Goal: Information Seeking & Learning: Learn about a topic

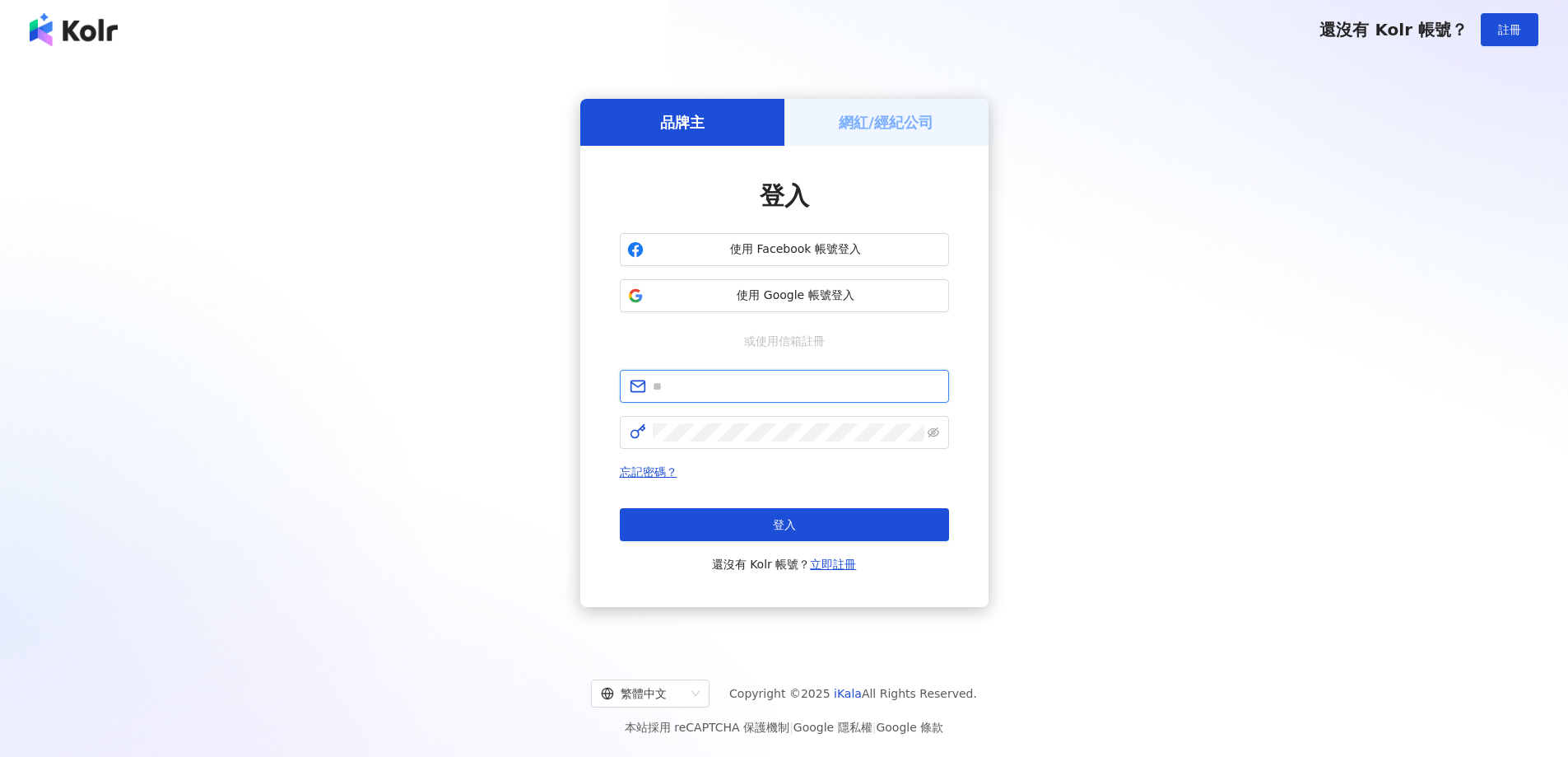
click at [746, 388] on input "text" at bounding box center [796, 386] width 286 height 18
click at [537, 371] on div "品牌主 網紅/經紀公司 登入 使用 Facebook 帳號登入 使用 Google 帳號登入 或使用信箱註冊 忘記密碼？ 登入 還沒有 Kolr 帳號？ 立即…" at bounding box center [783, 353] width 1528 height 561
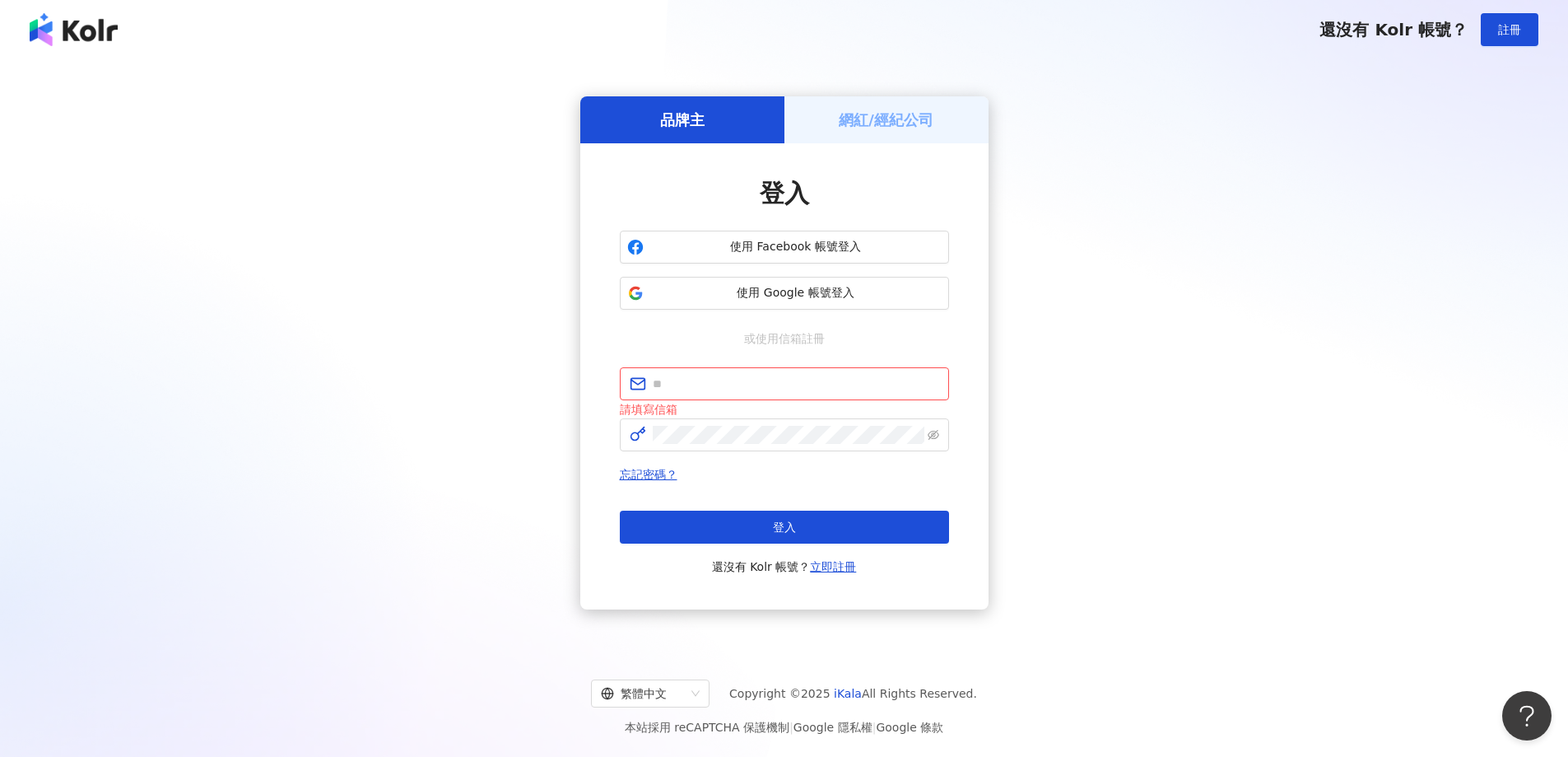
drag, startPoint x: 1214, startPoint y: 402, endPoint x: 1189, endPoint y: 403, distance: 25.0
click at [1214, 402] on div "品牌主 網紅/經紀公司 登入 使用 Facebook 帳號登入 使用 Google 帳號登入 或使用信箱註冊 請填寫信箱 忘記密碼？ 登入 還沒有 Kolr …" at bounding box center [783, 353] width 1528 height 561
click at [722, 386] on input "text" at bounding box center [796, 384] width 286 height 18
paste input "**********"
type input "**********"
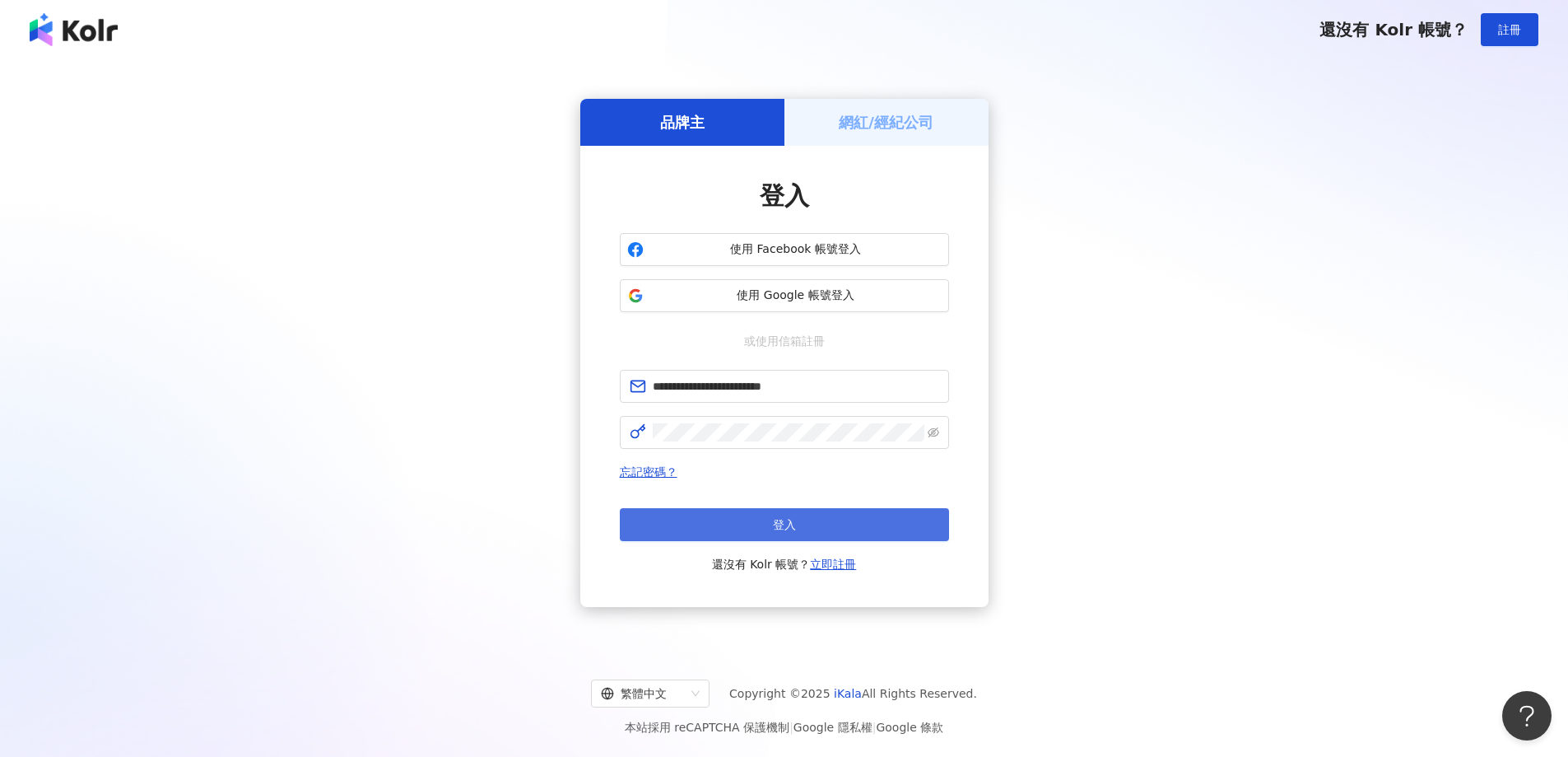
click at [767, 527] on button "登入" at bounding box center [785, 524] width 330 height 33
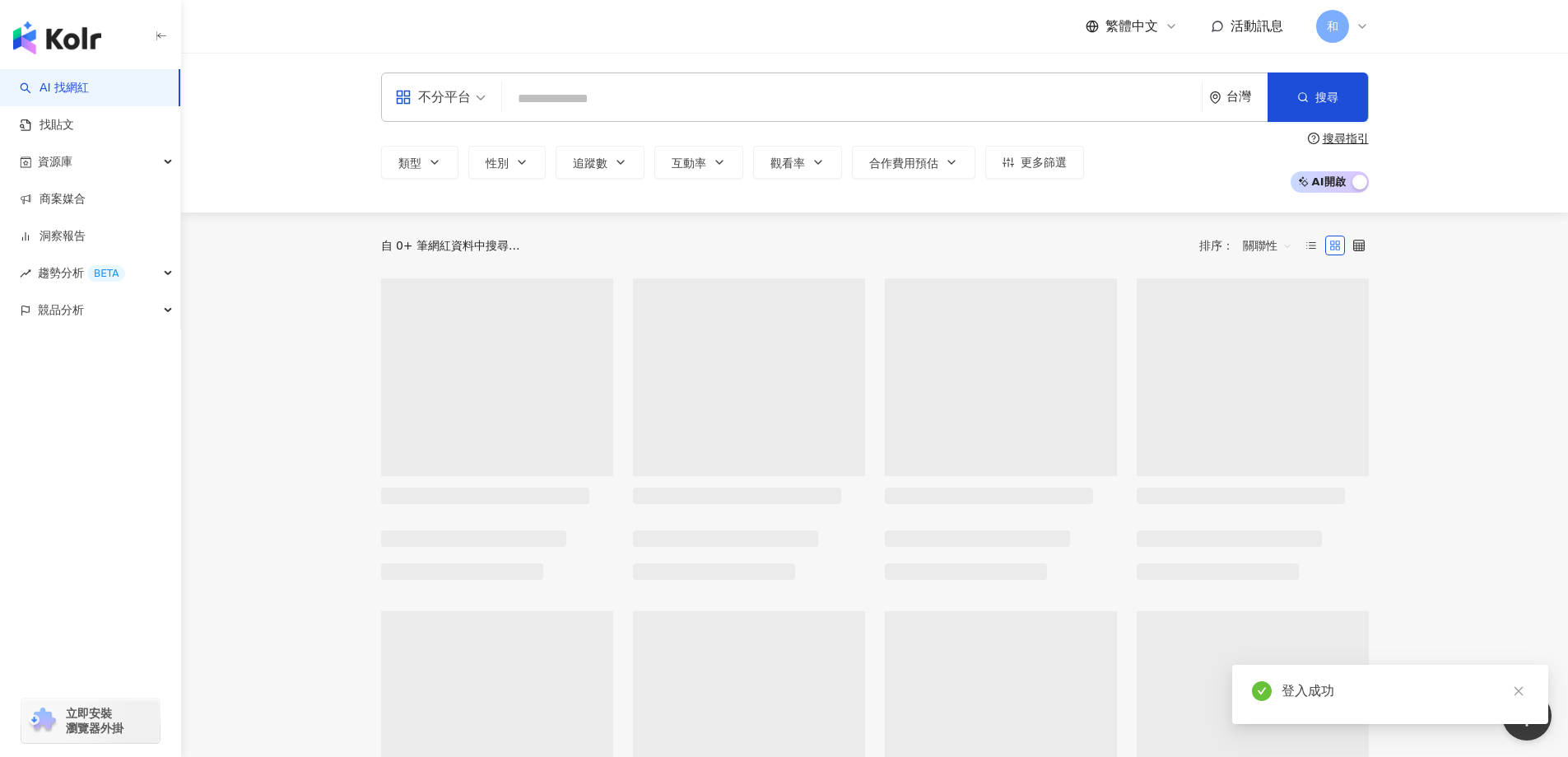
click at [679, 104] on input "search" at bounding box center [851, 98] width 687 height 31
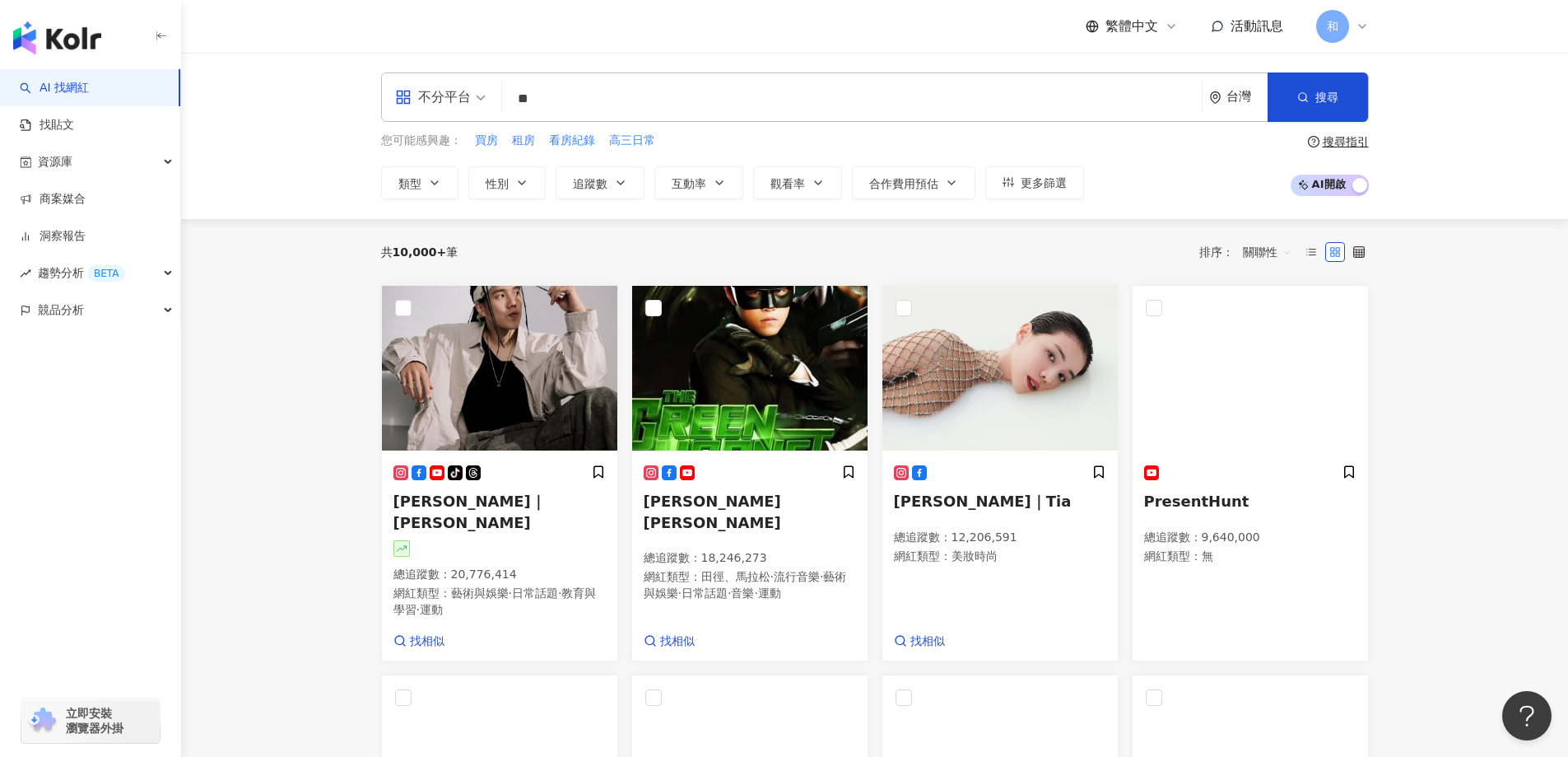
type input "*"
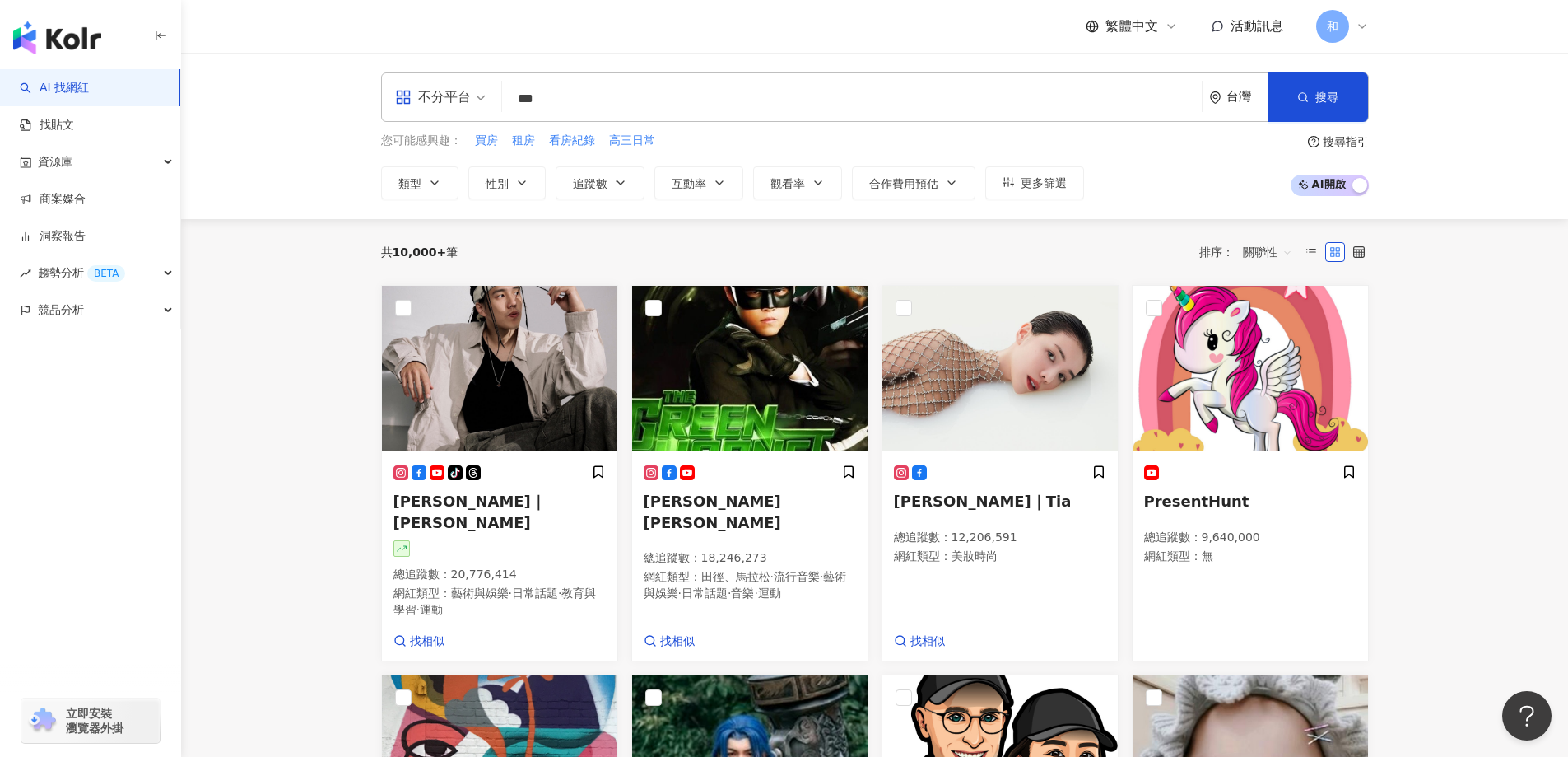
type input "****"
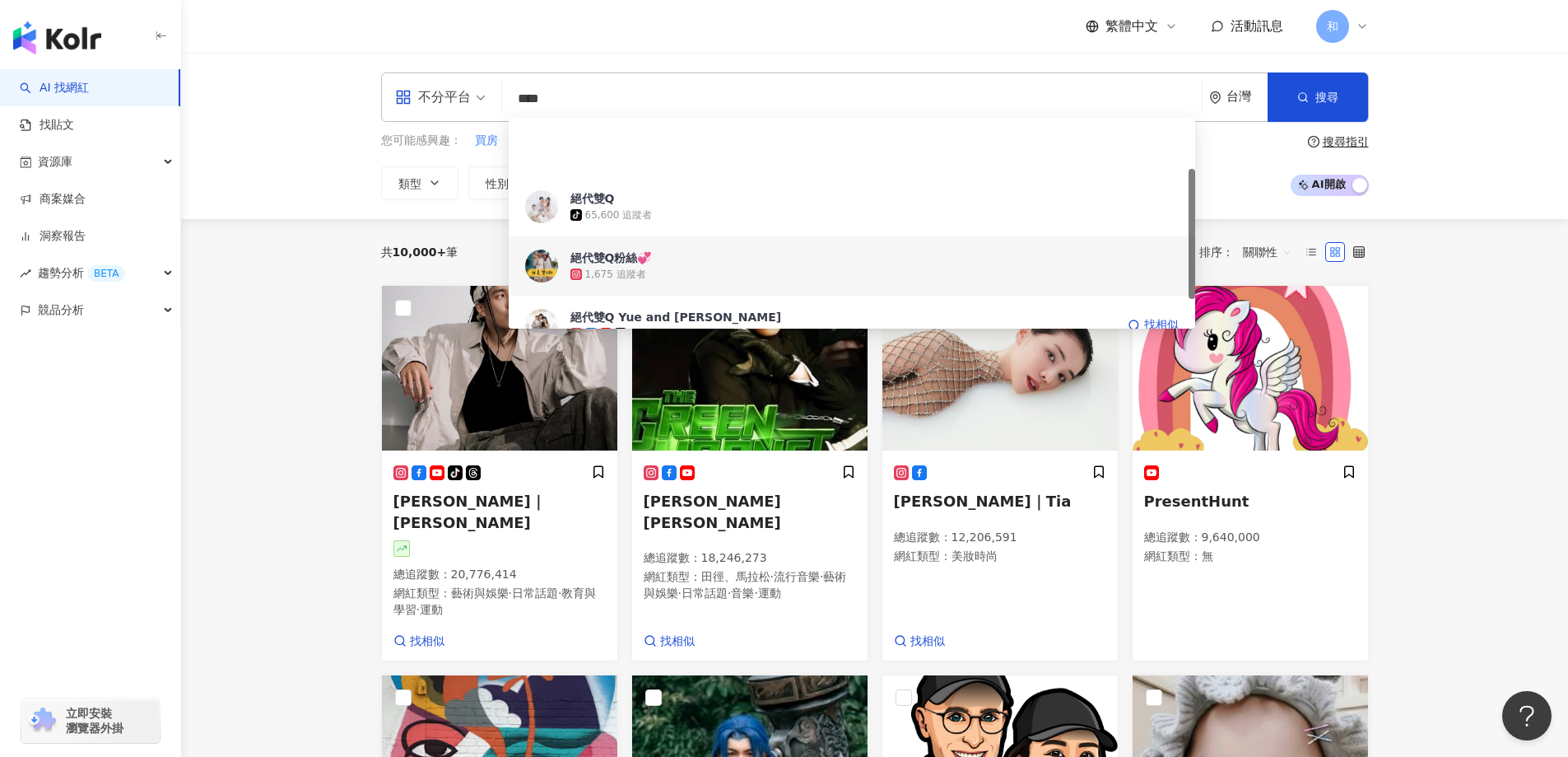
scroll to position [82, 0]
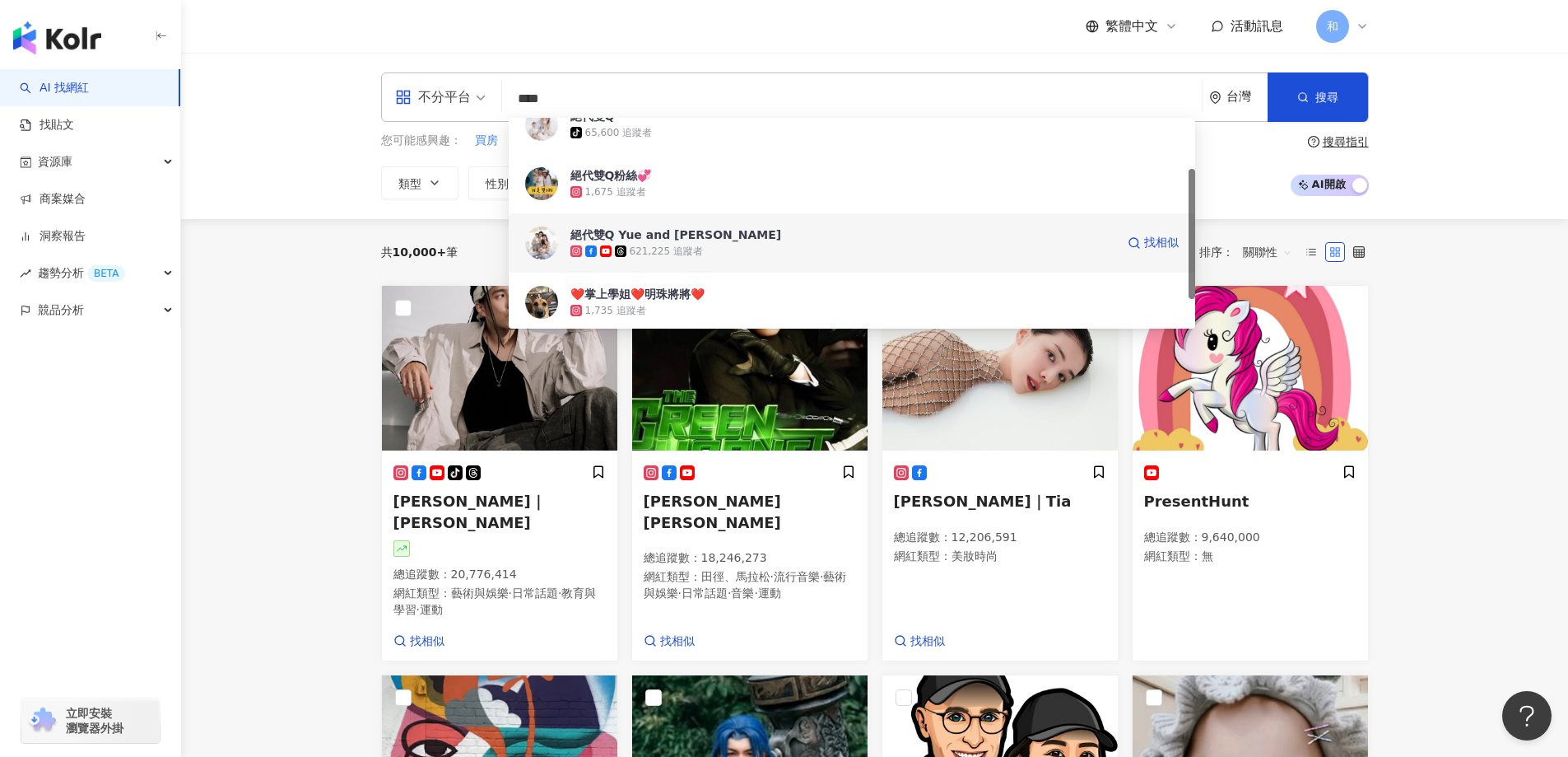
click at [869, 254] on div "621,225 追蹤者" at bounding box center [842, 251] width 545 height 17
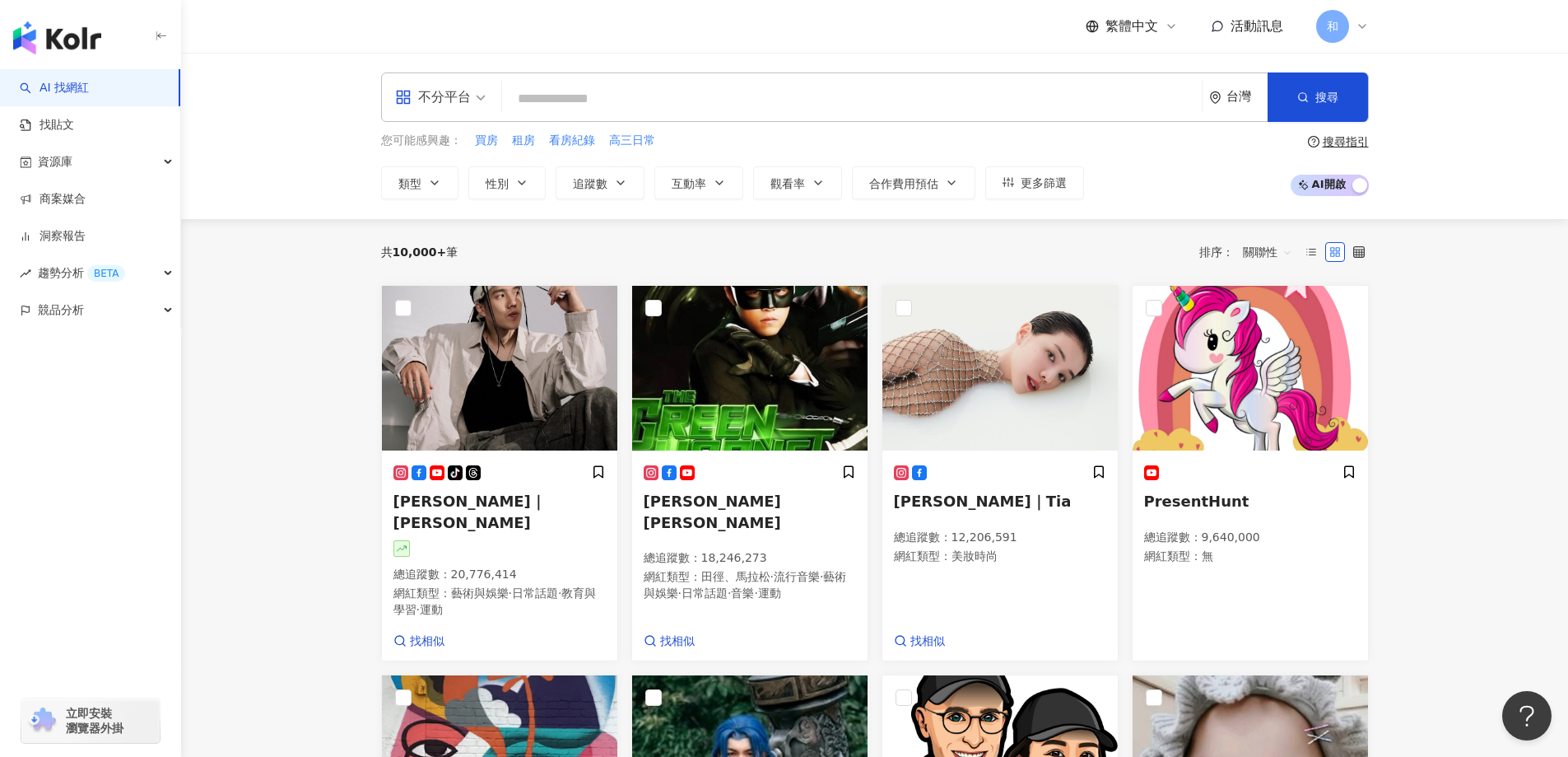
paste input "**********"
type input "**********"
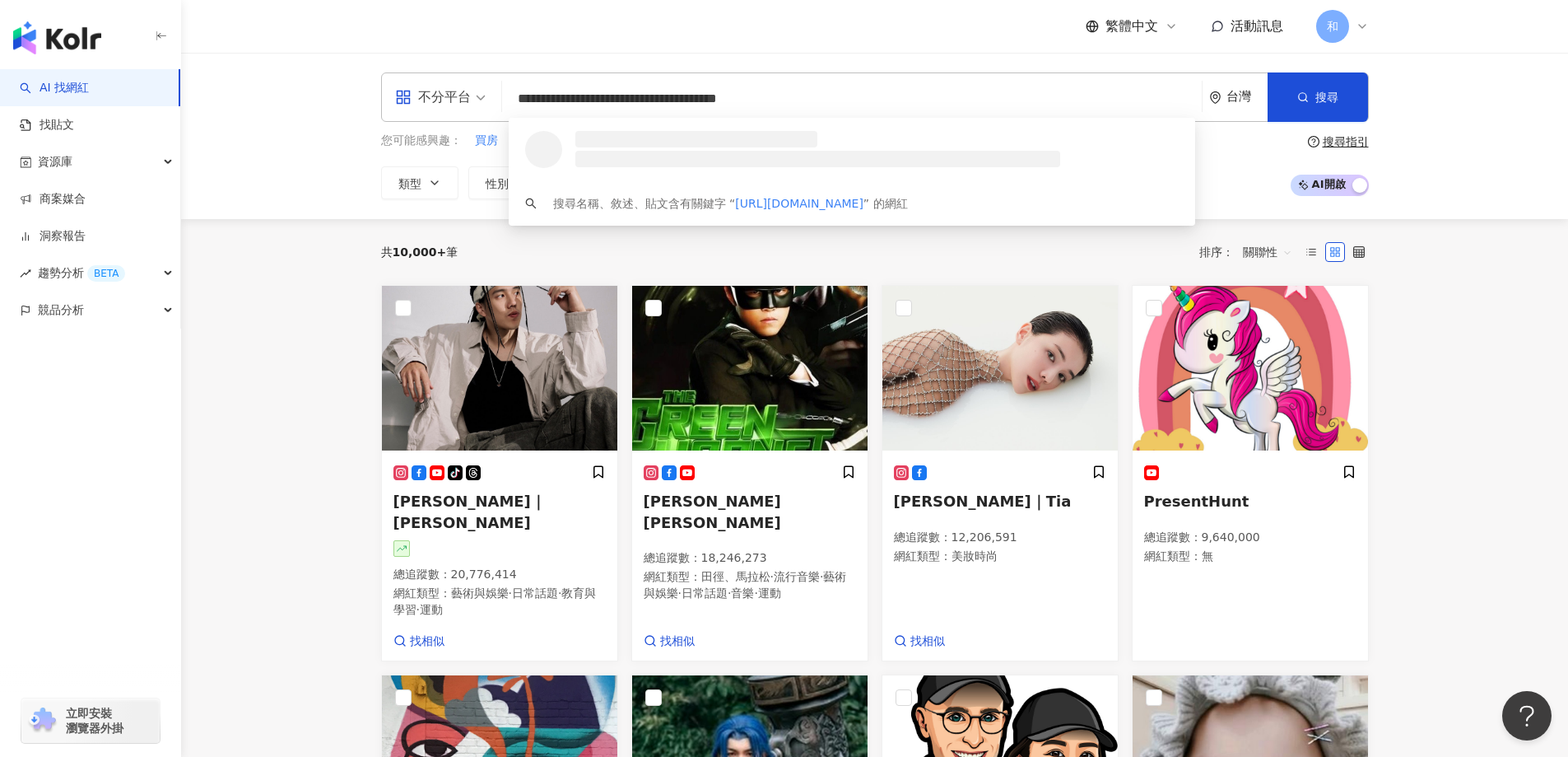
scroll to position [0, 0]
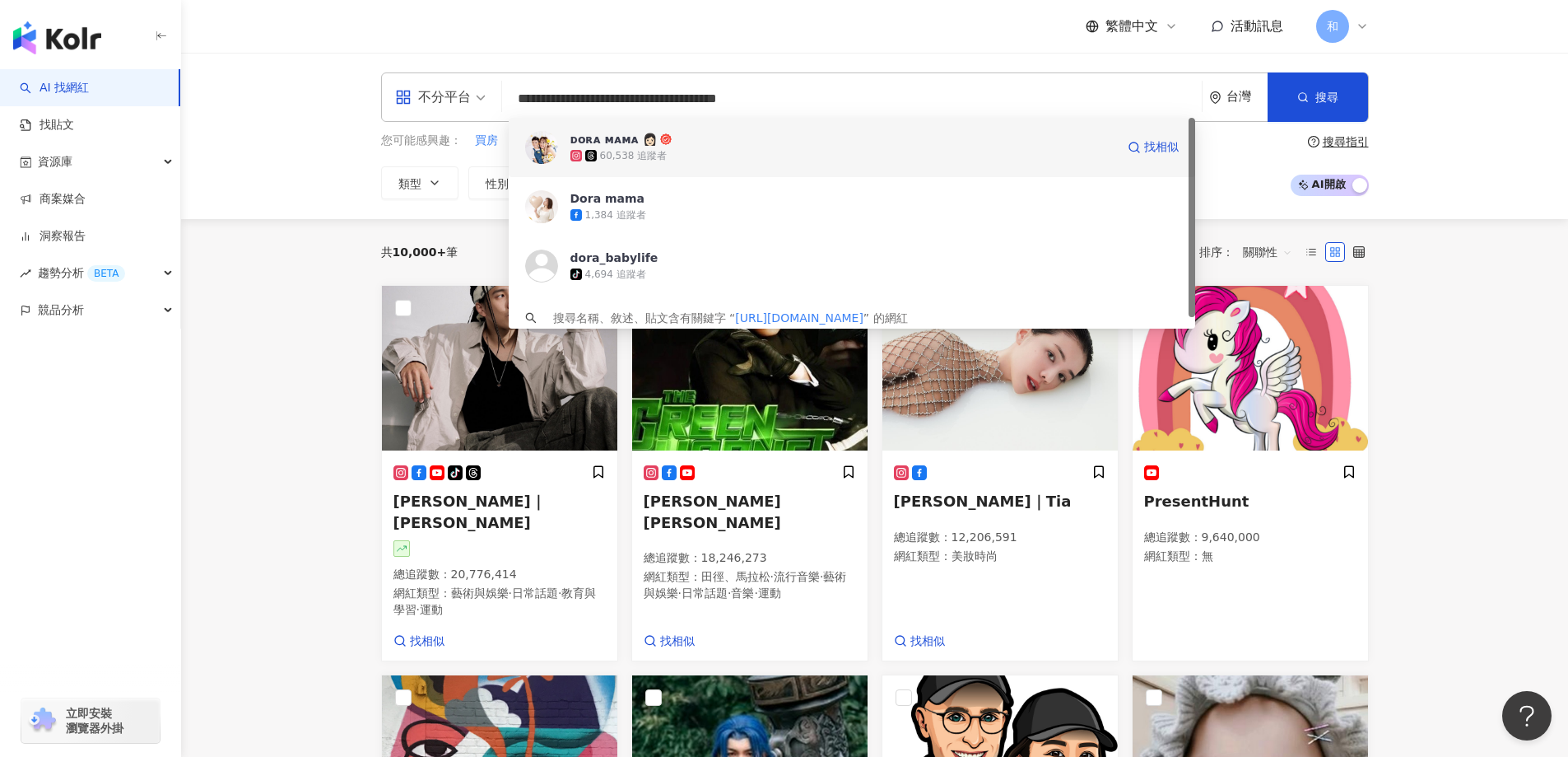
click at [861, 153] on div "60,538 追蹤者" at bounding box center [842, 155] width 545 height 17
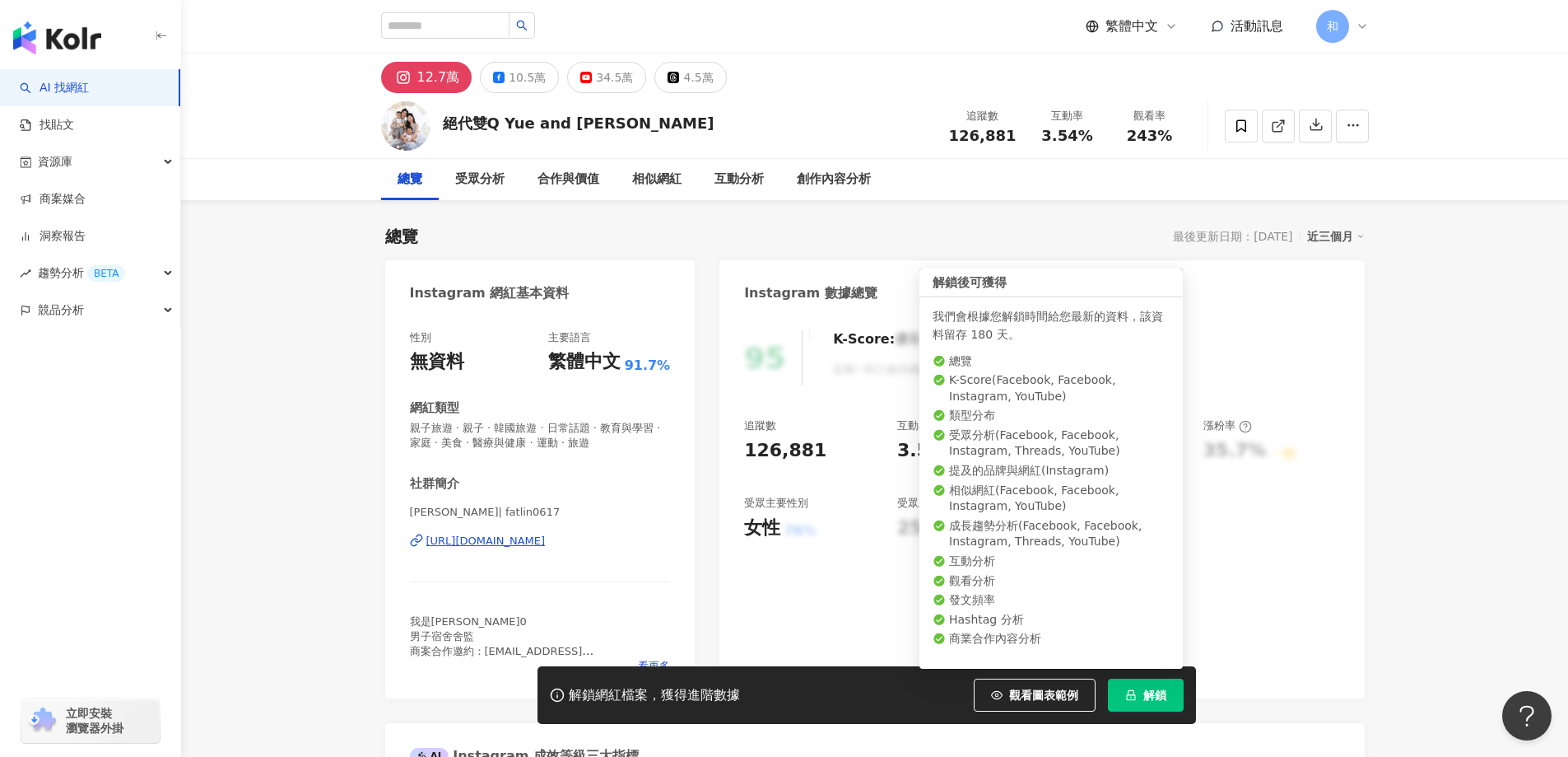
click at [1149, 701] on span "解鎖" at bounding box center [1155, 695] width 23 height 13
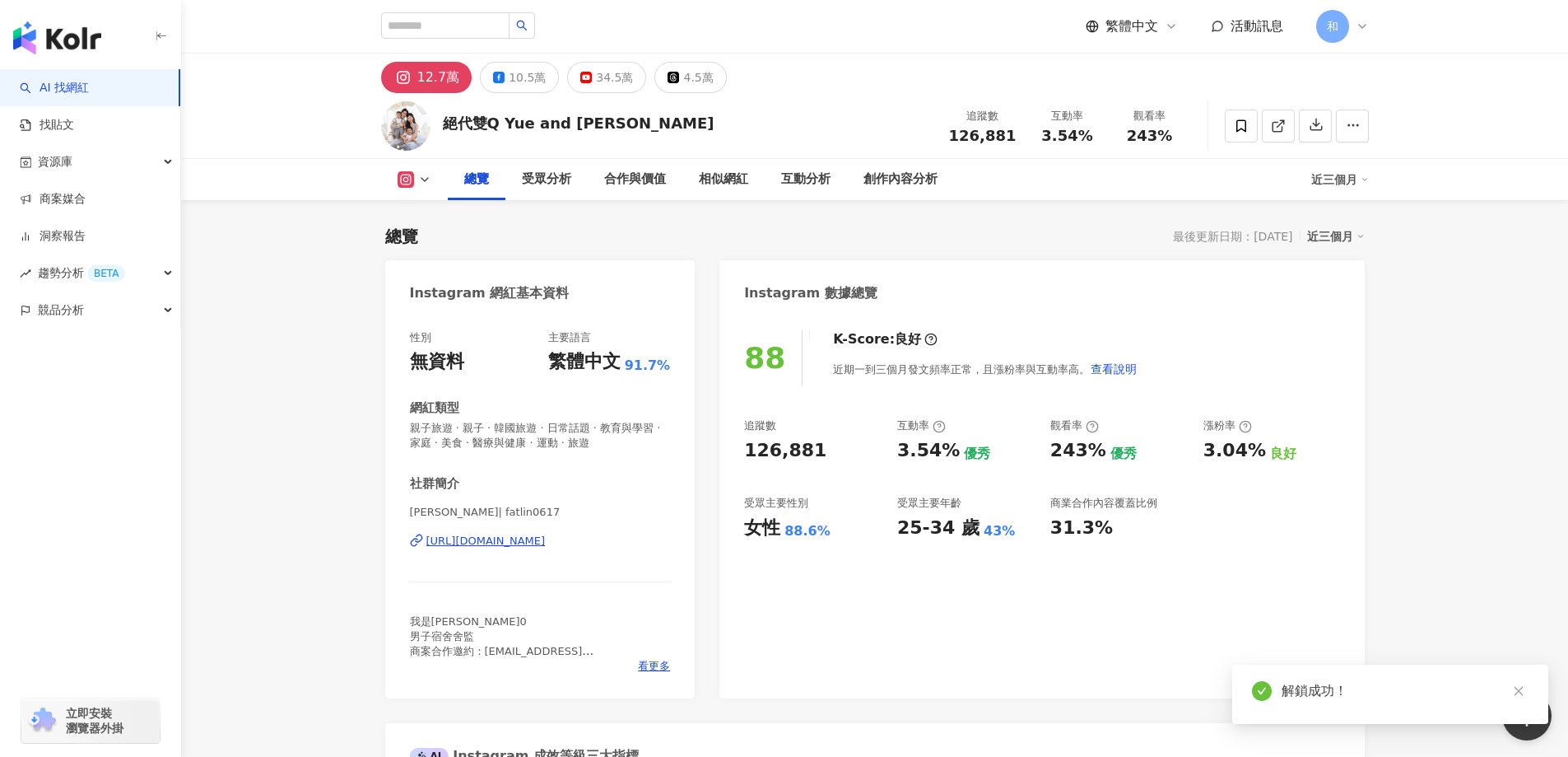
scroll to position [82, 0]
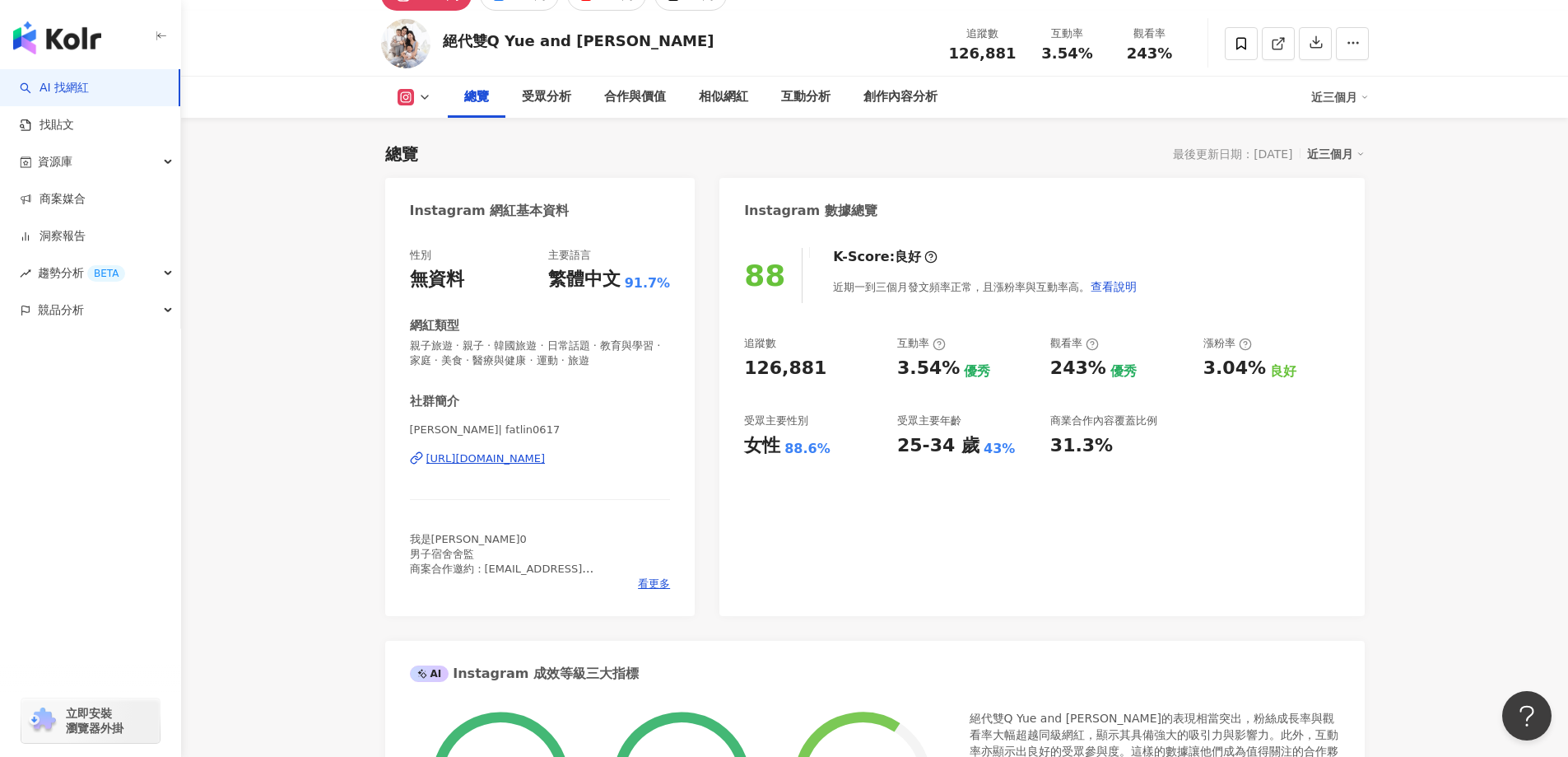
click at [1338, 409] on div "追蹤數 126,881 互動率 3.54% 優秀 觀看率 243% 優秀 漲粉率 3.04% 良好 受眾主要性別 女性 88.6% 受眾主要年齡 25-34 …" at bounding box center [1042, 397] width 595 height 122
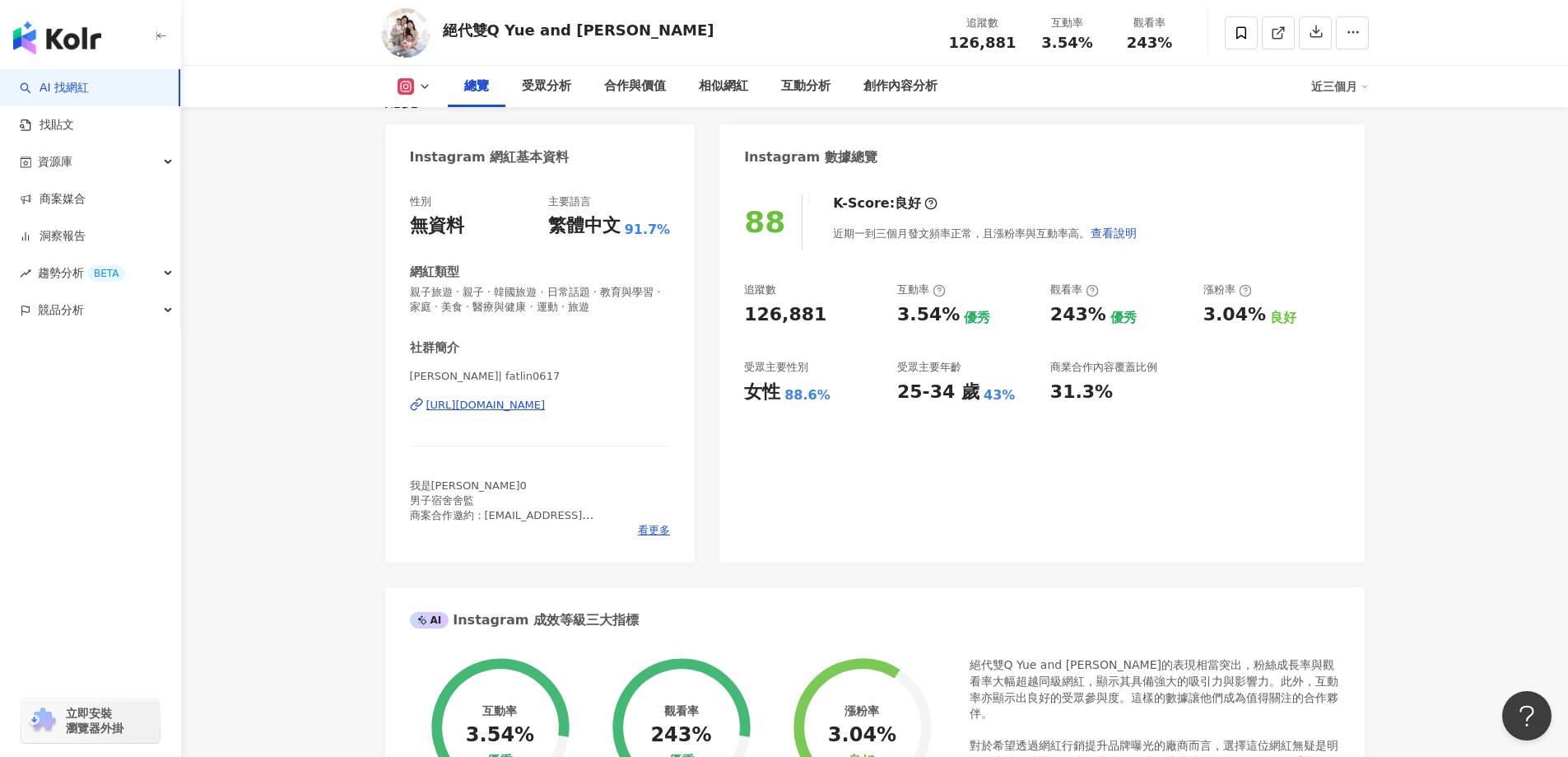
scroll to position [0, 0]
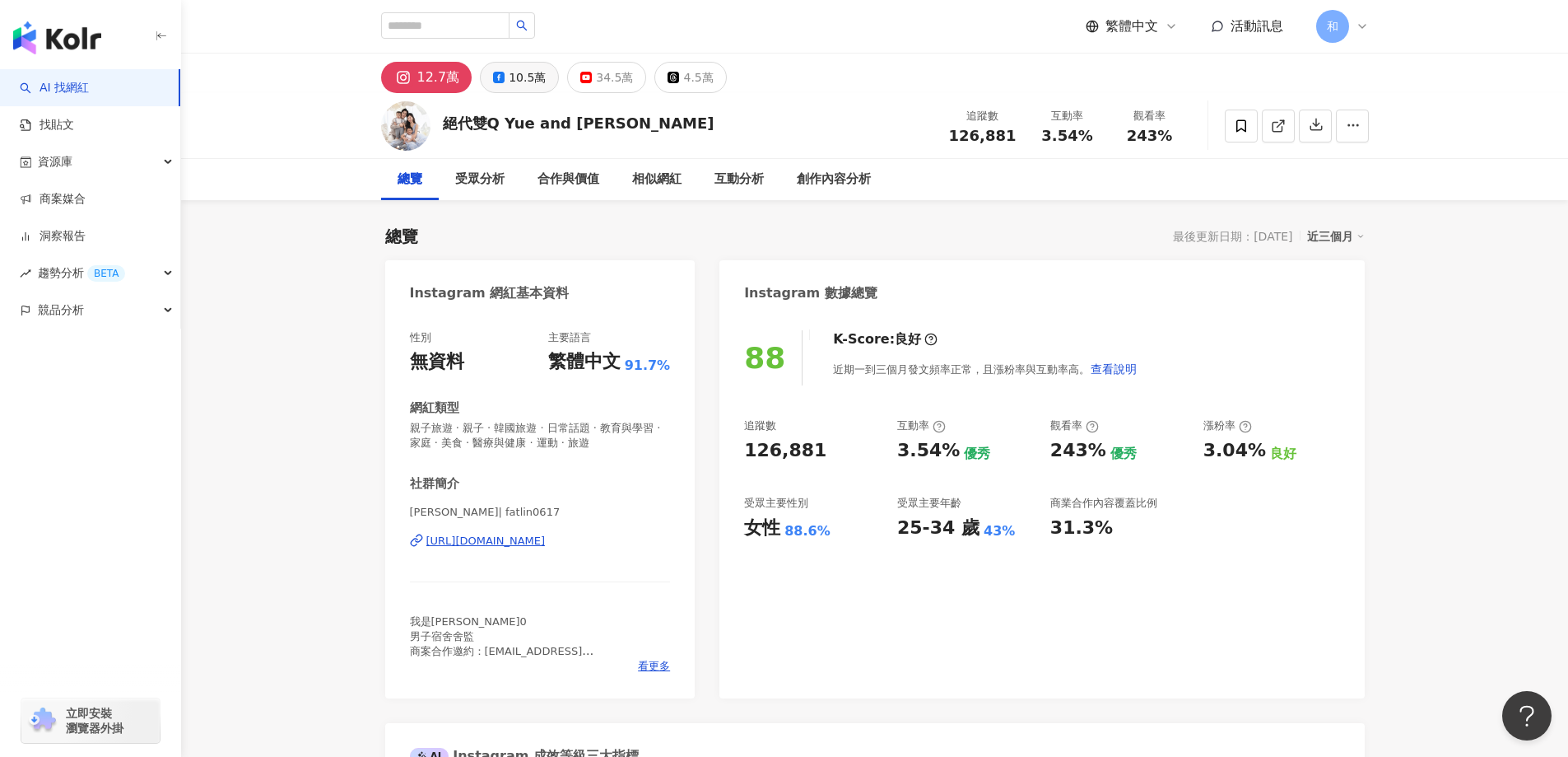
click at [531, 82] on div "10.5萬" at bounding box center [527, 77] width 37 height 23
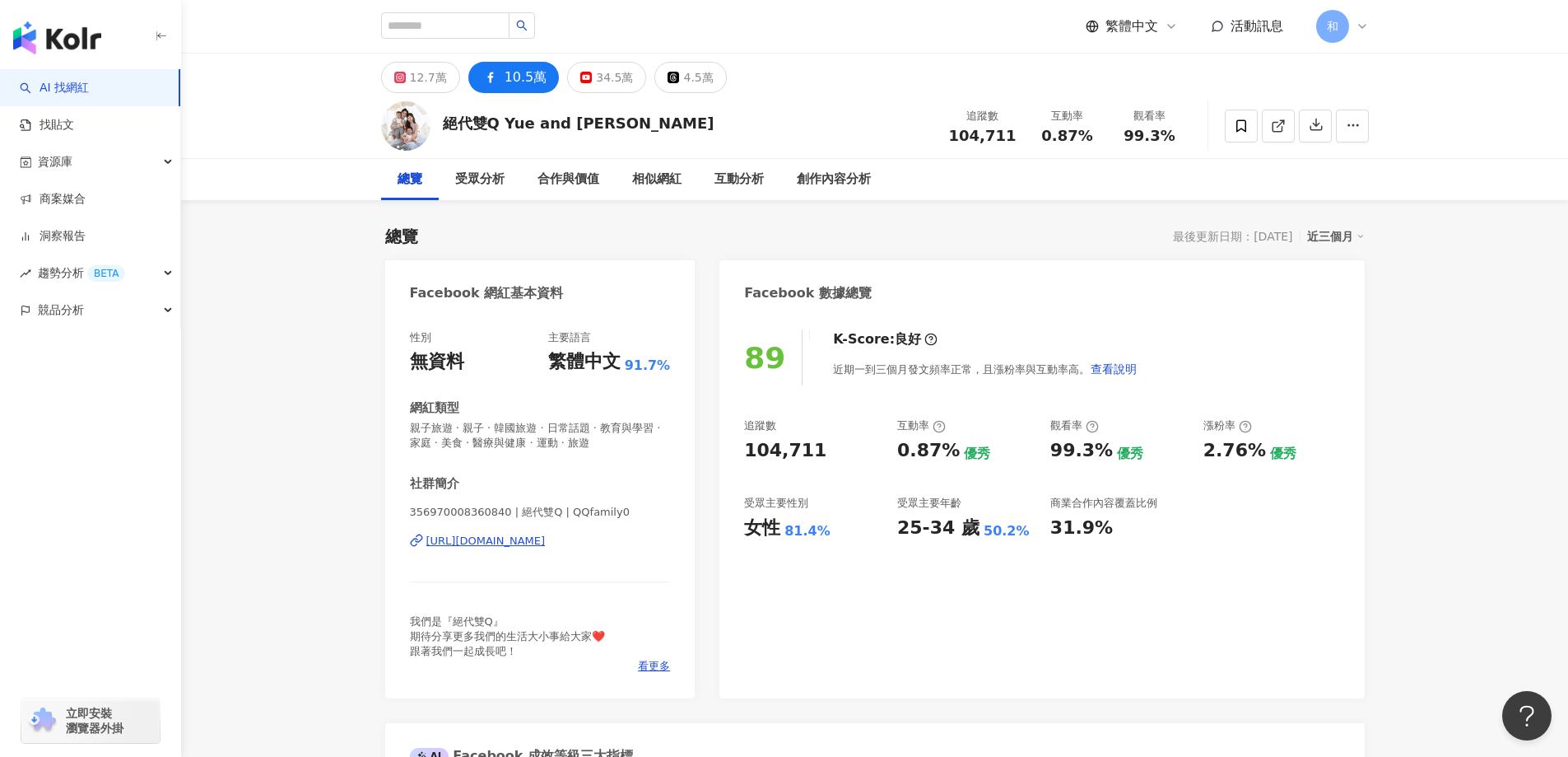
click at [442, 81] on div "12.7萬" at bounding box center [429, 77] width 37 height 23
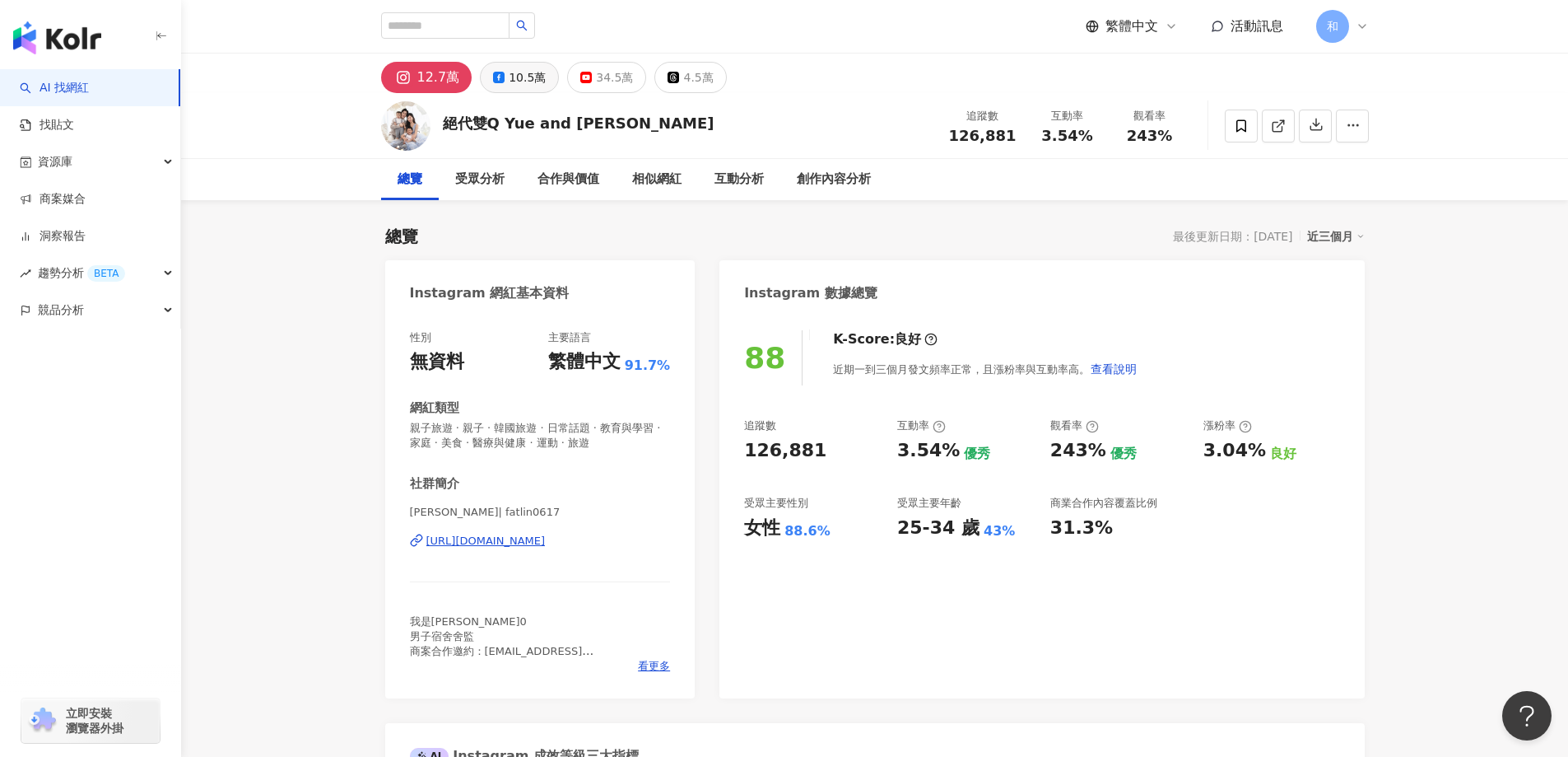
click at [514, 73] on div "10.5萬" at bounding box center [527, 77] width 37 height 23
click at [515, 75] on div "10.5萬" at bounding box center [527, 77] width 37 height 23
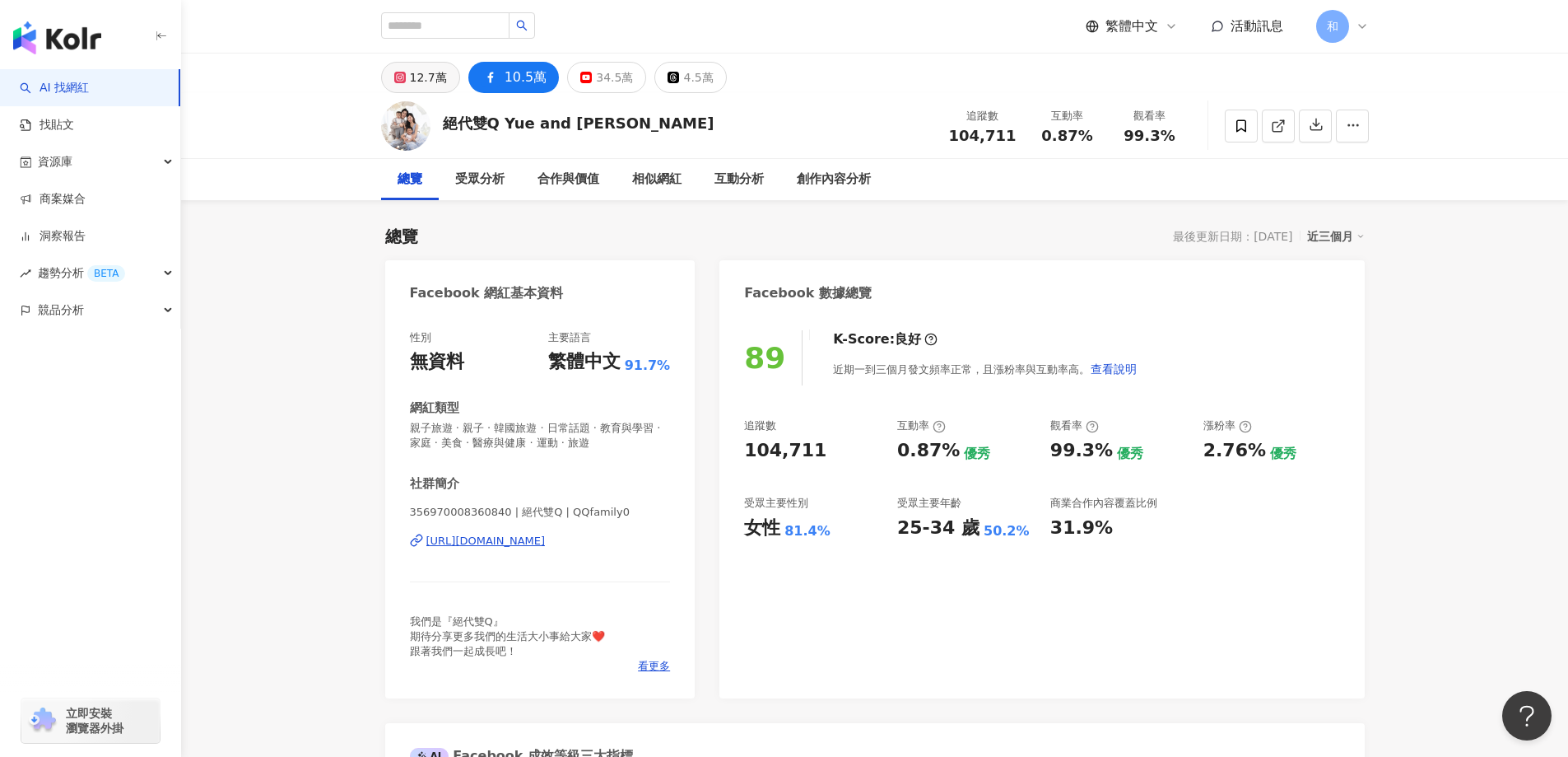
click at [418, 80] on div "12.7萬" at bounding box center [429, 77] width 37 height 23
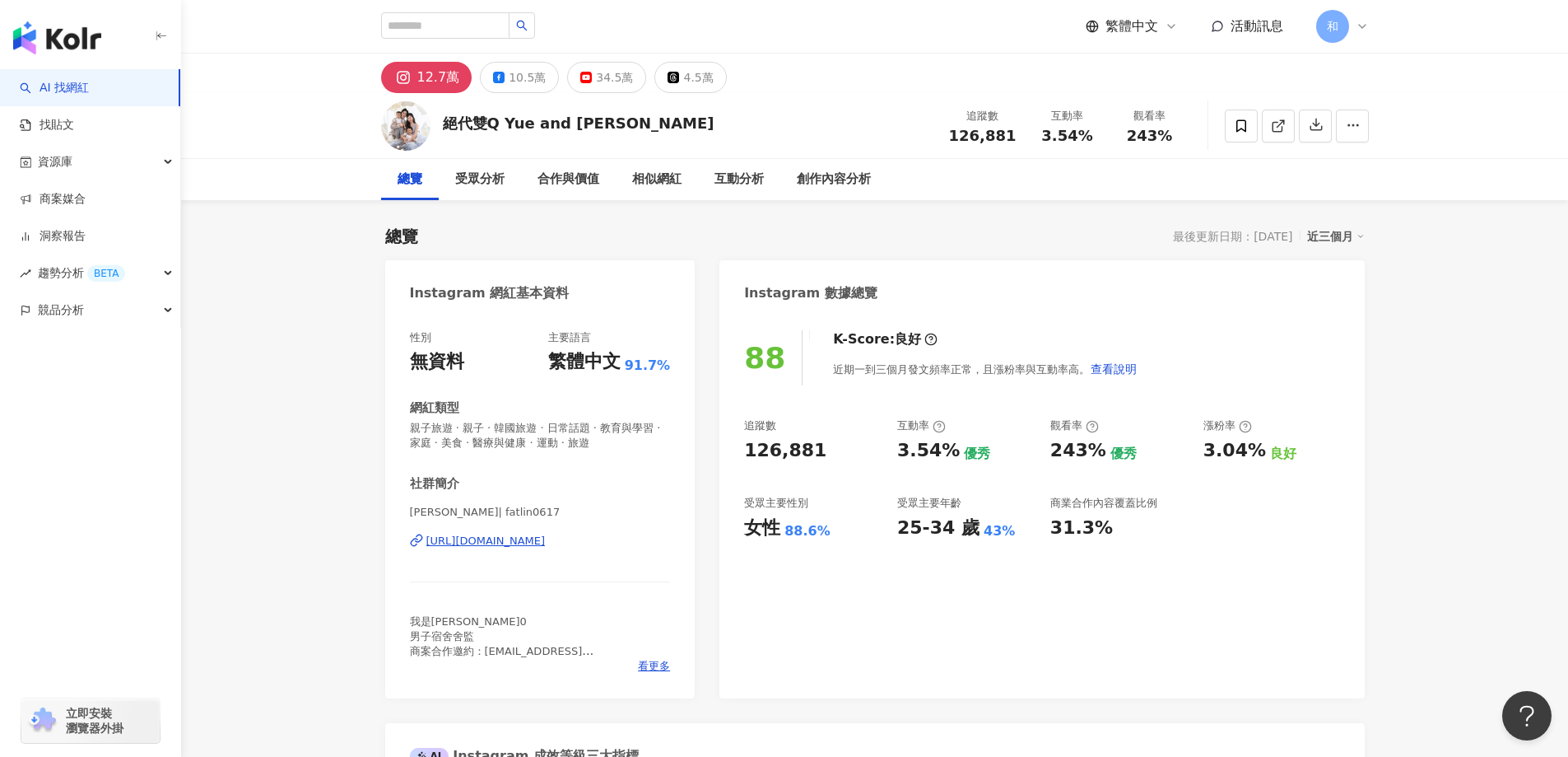
click at [546, 541] on div "https://www.instagram.com/fatlin0617/" at bounding box center [485, 541] width 120 height 15
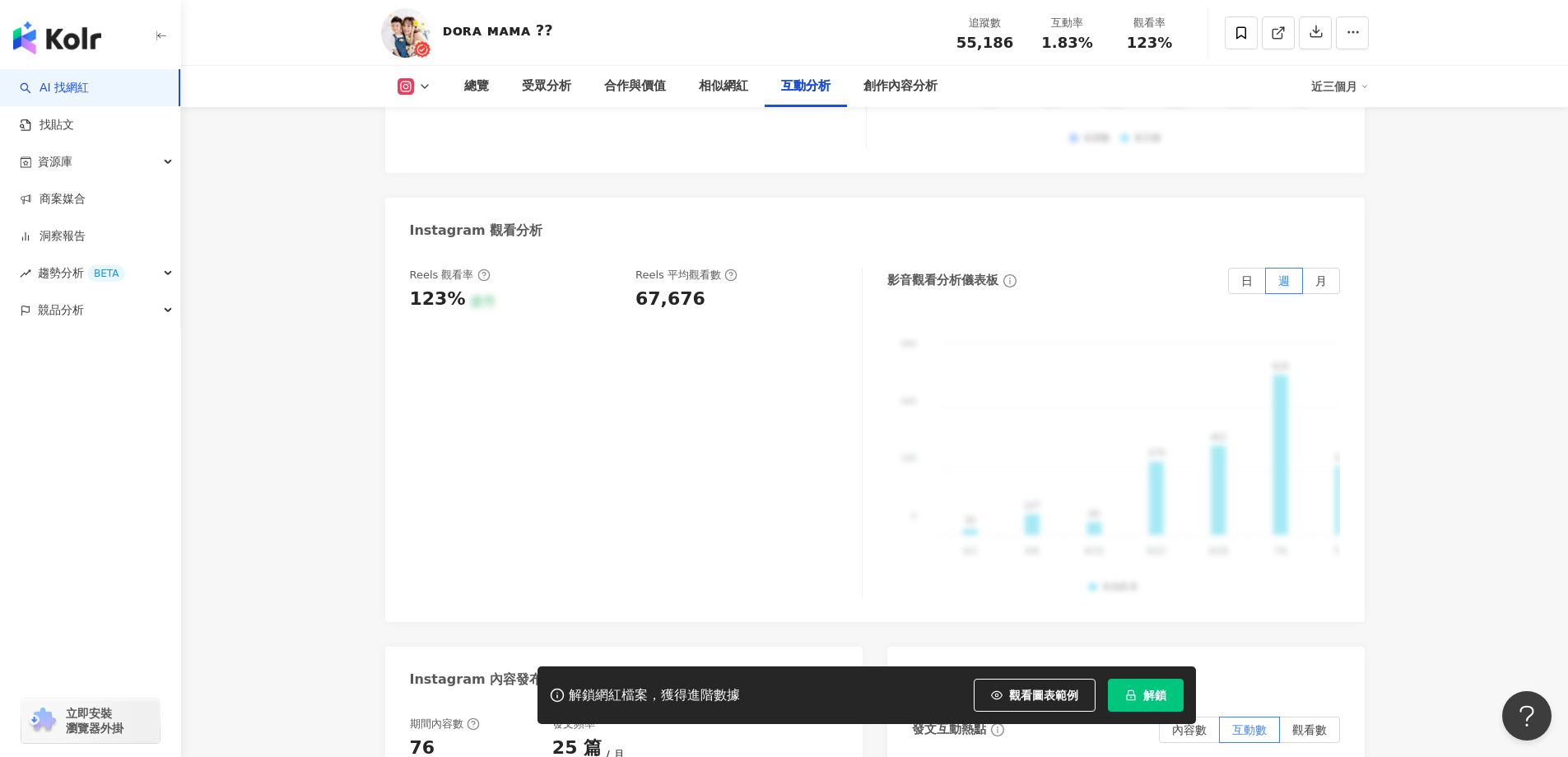
scroll to position [3953, 0]
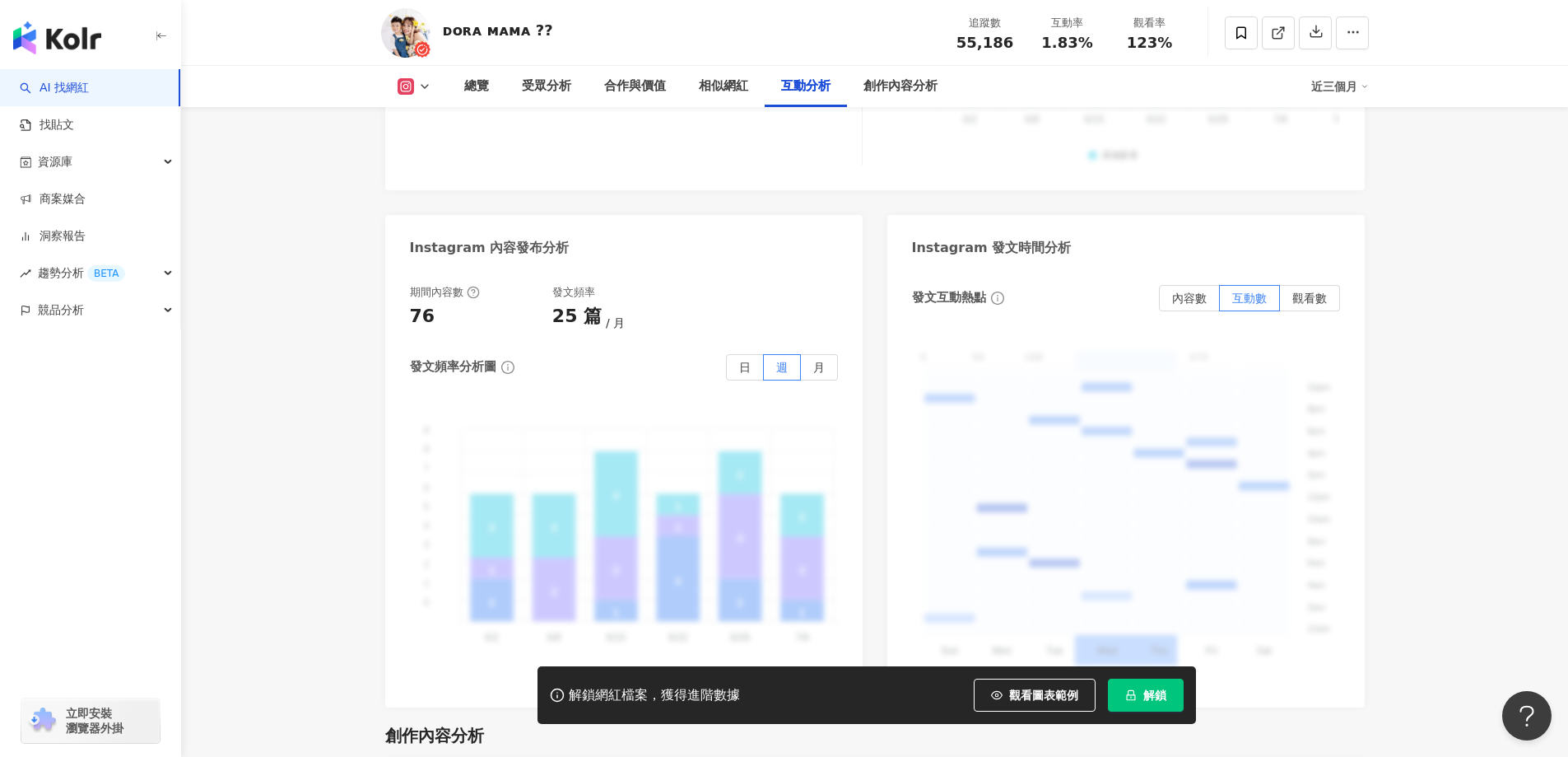
scroll to position [4282, 0]
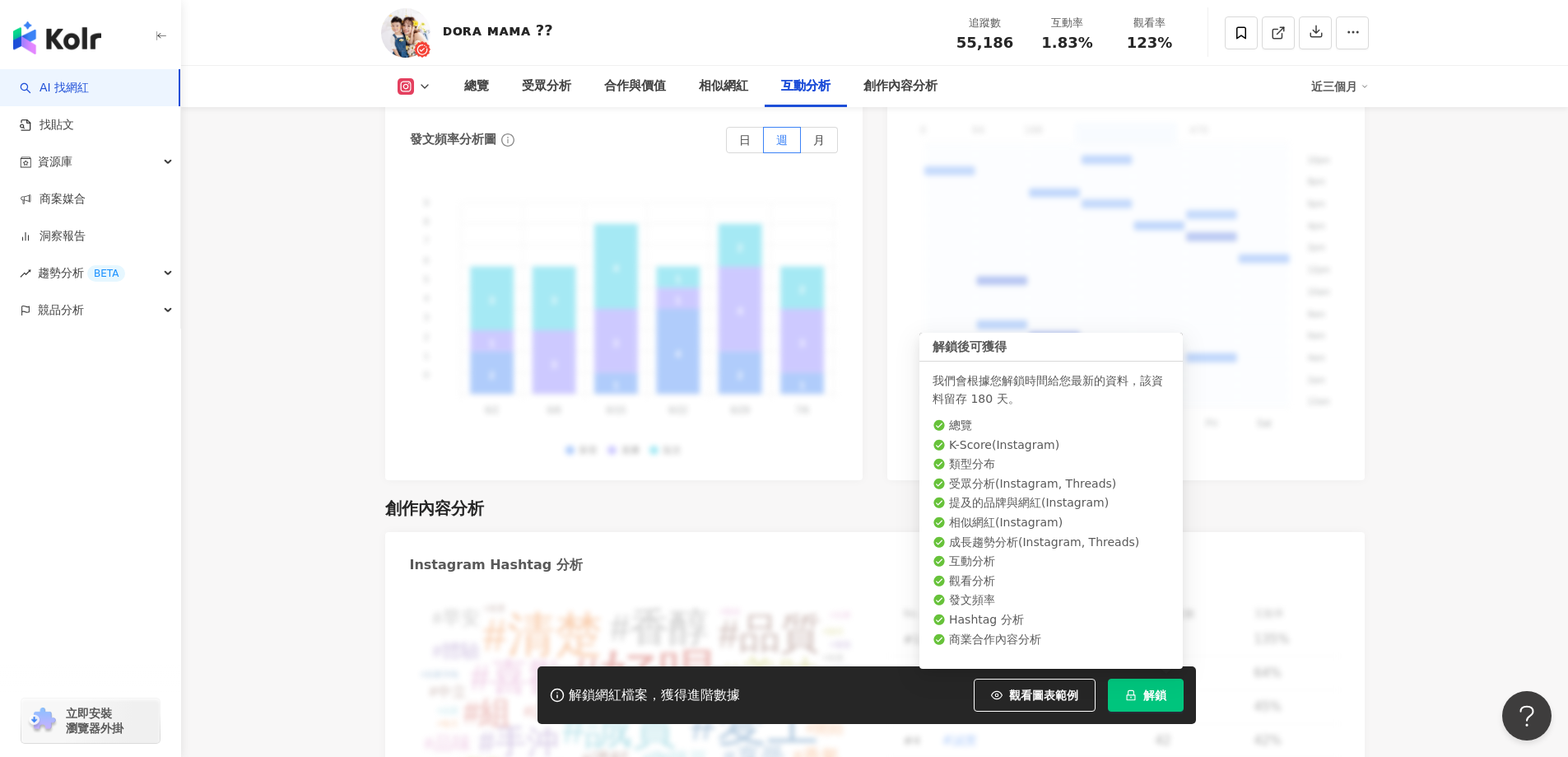
click at [1145, 695] on span "解鎖" at bounding box center [1155, 695] width 23 height 13
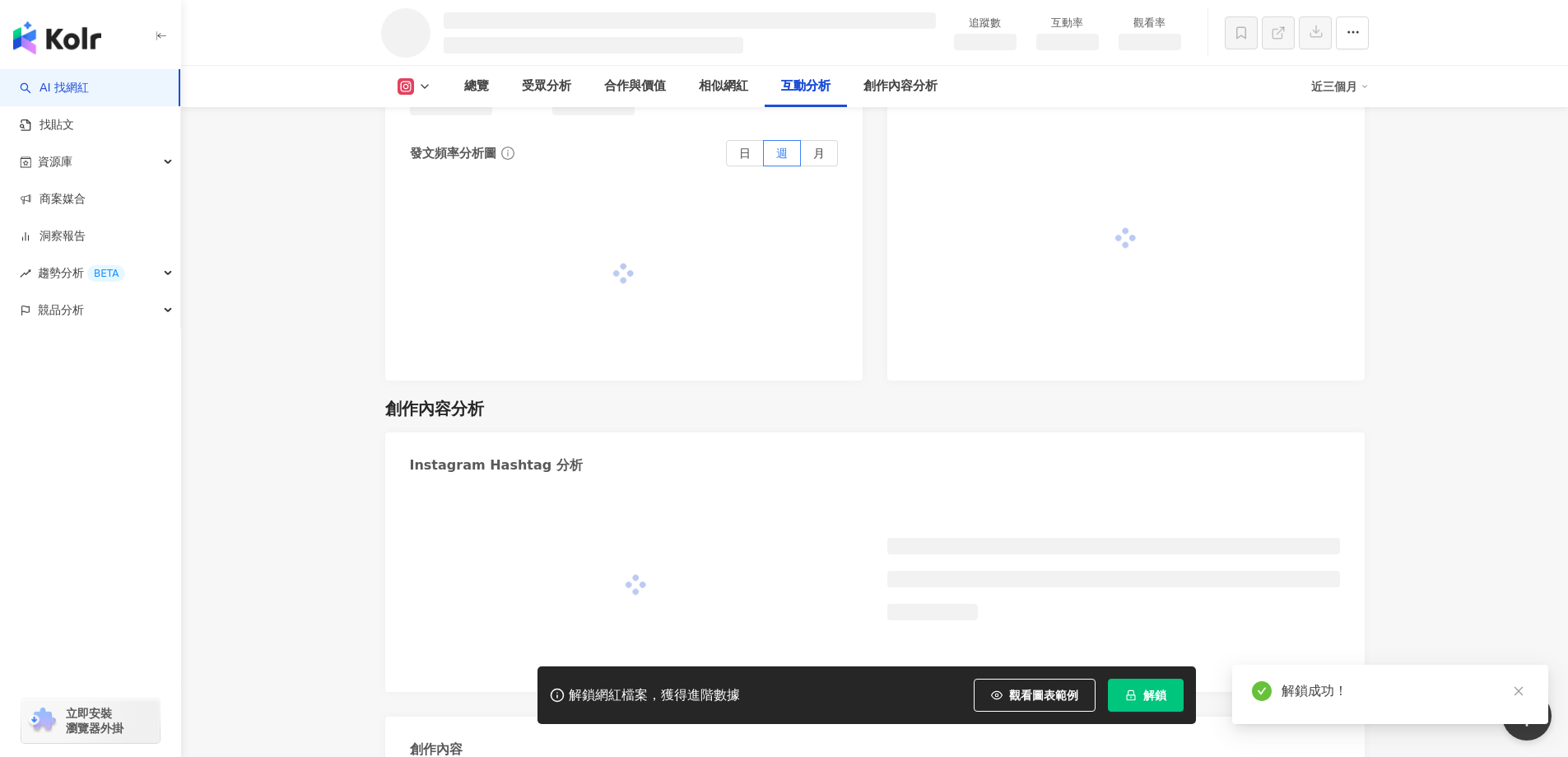
scroll to position [3794, 0]
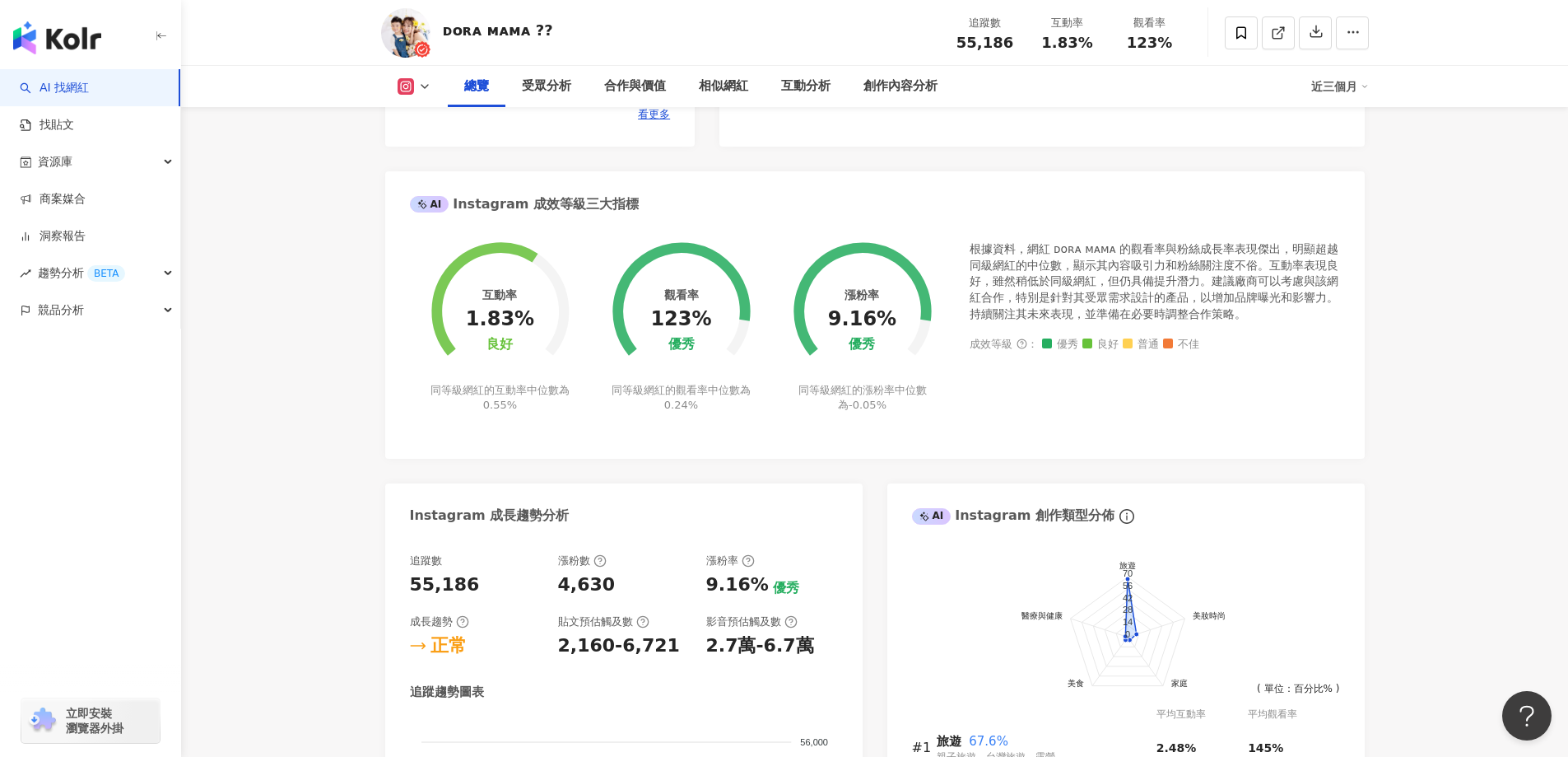
scroll to position [576, 0]
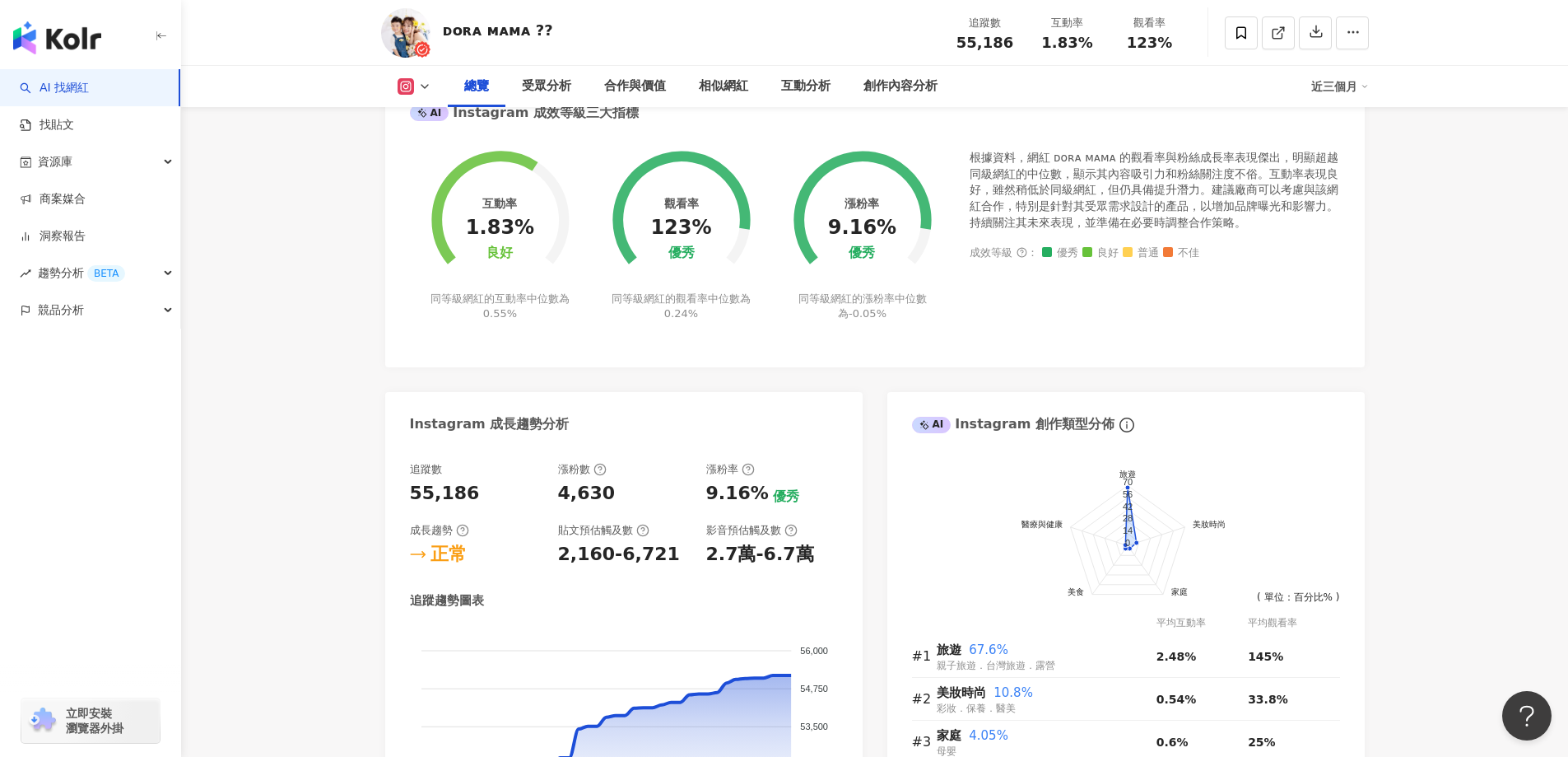
scroll to position [613, 0]
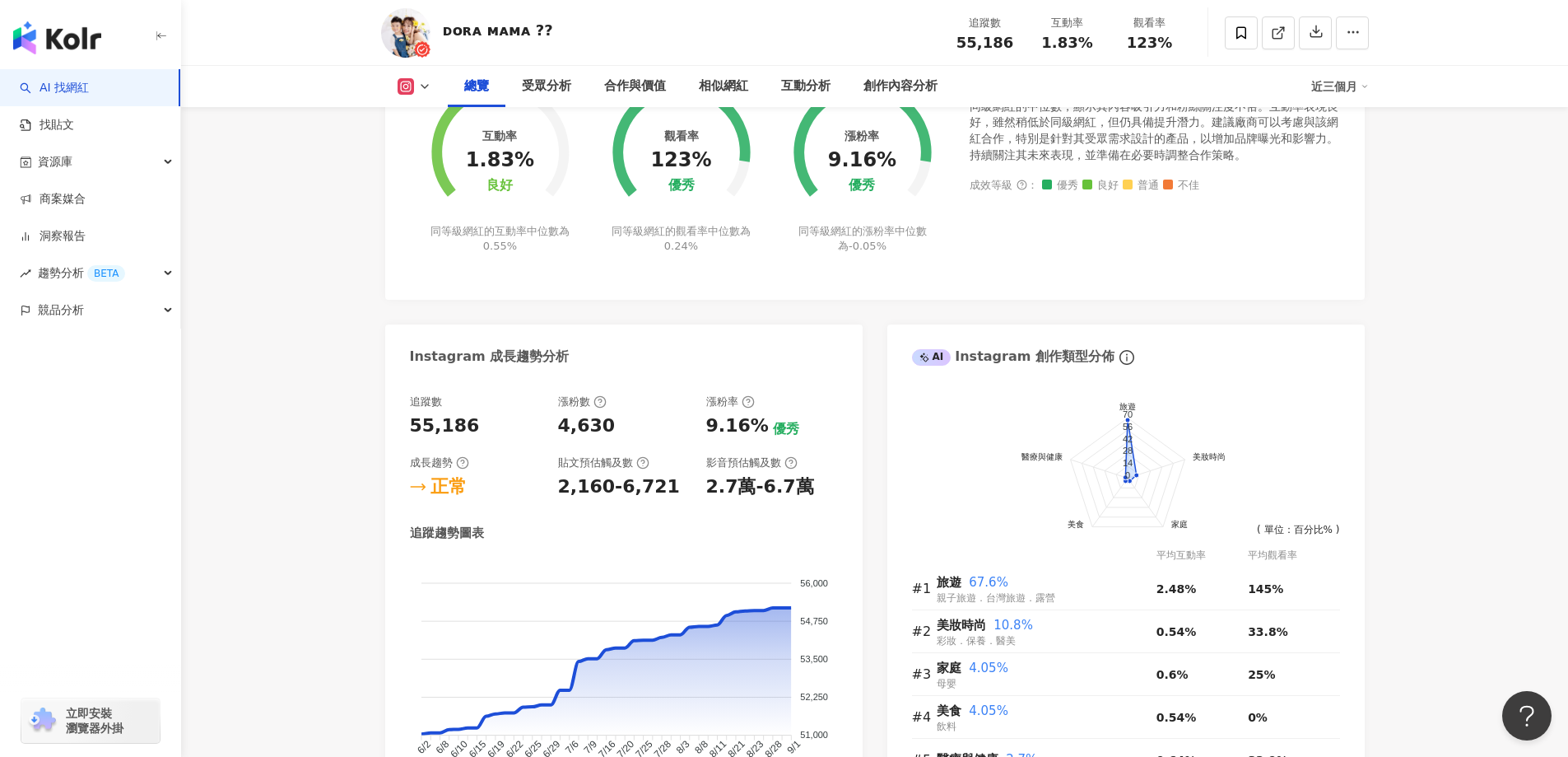
scroll to position [366, 0]
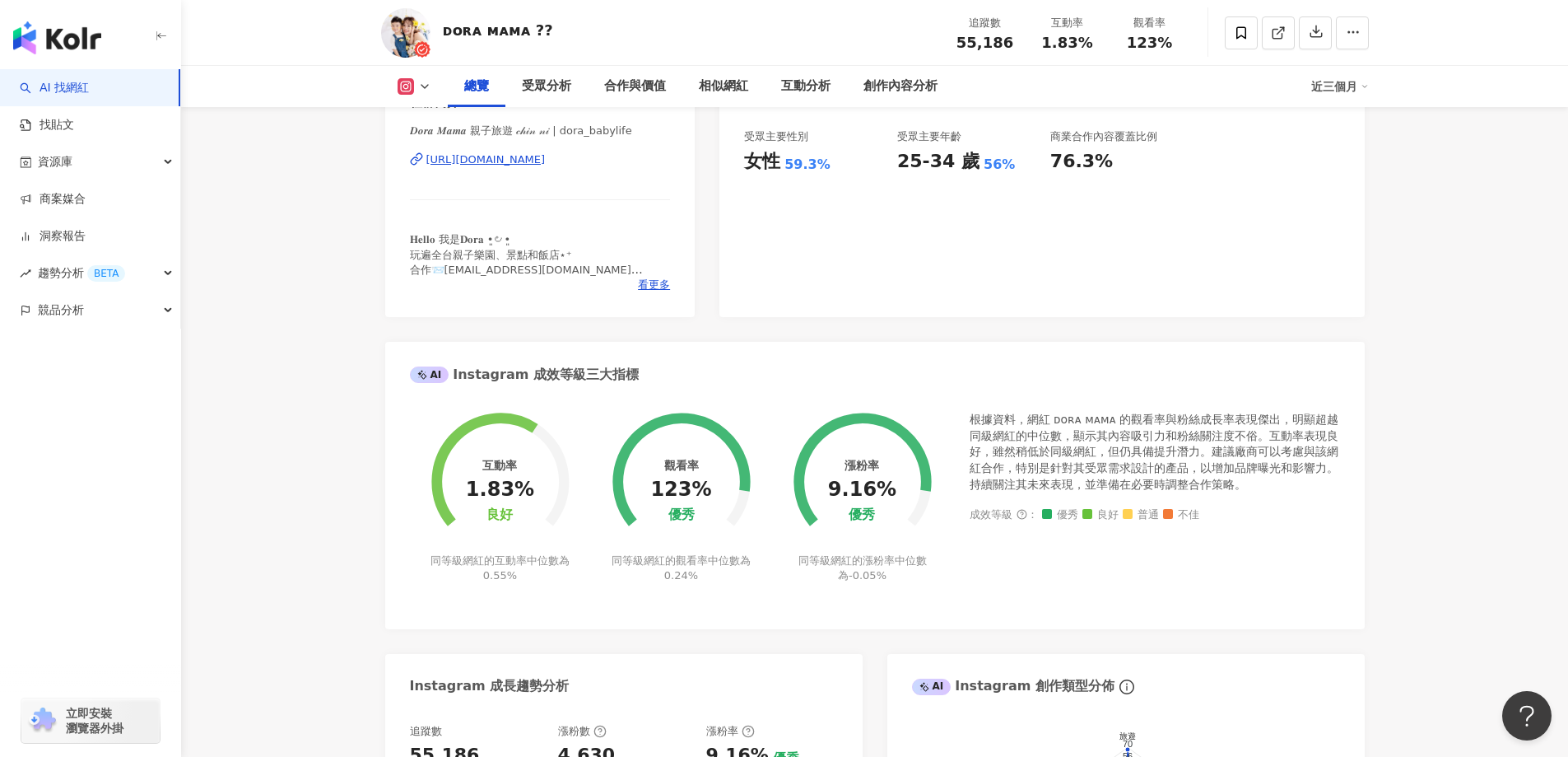
click at [502, 162] on div "[URL][DOMAIN_NAME]" at bounding box center [485, 160] width 120 height 15
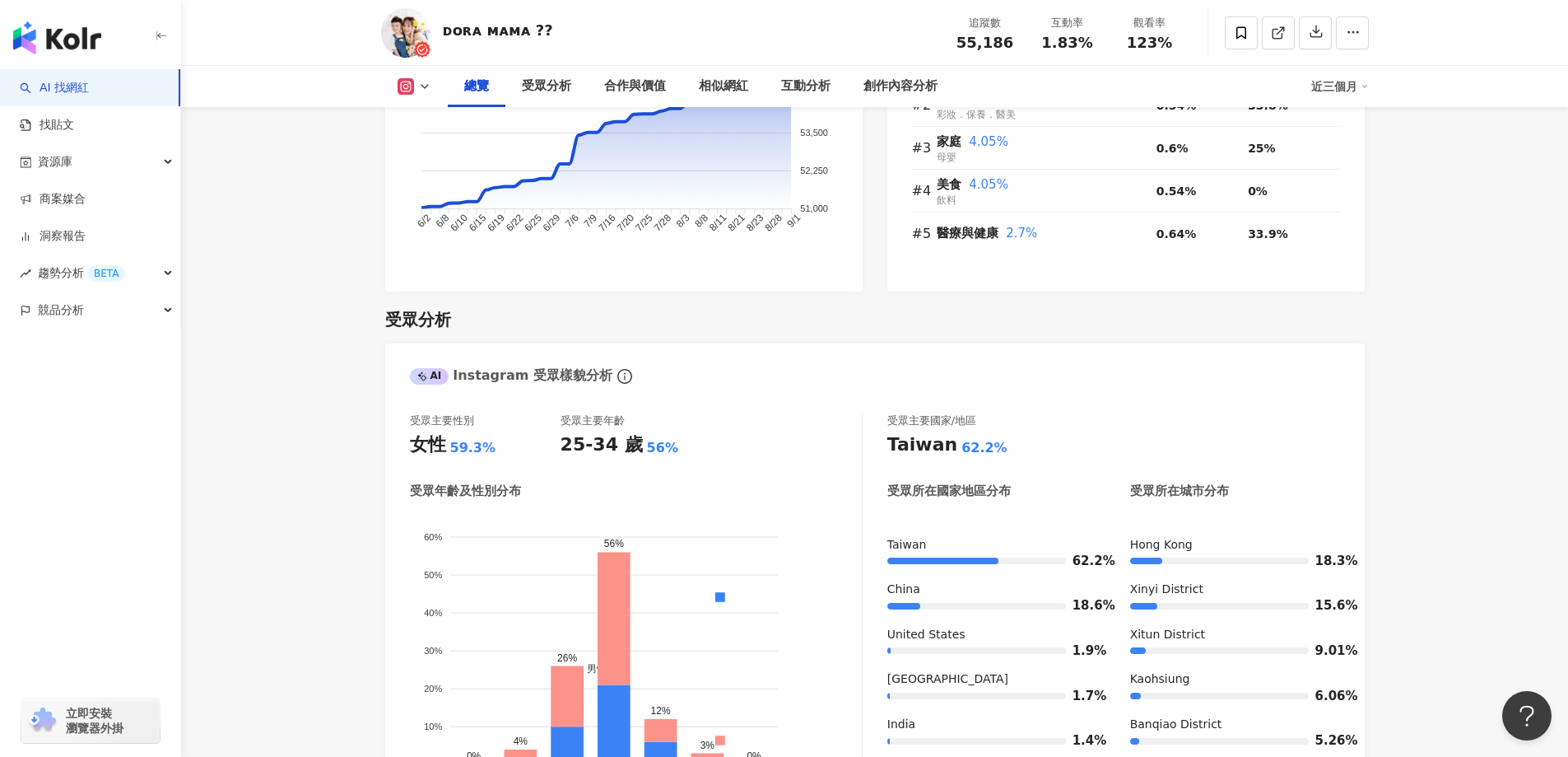
scroll to position [1273, 0]
